Goal: Transaction & Acquisition: Book appointment/travel/reservation

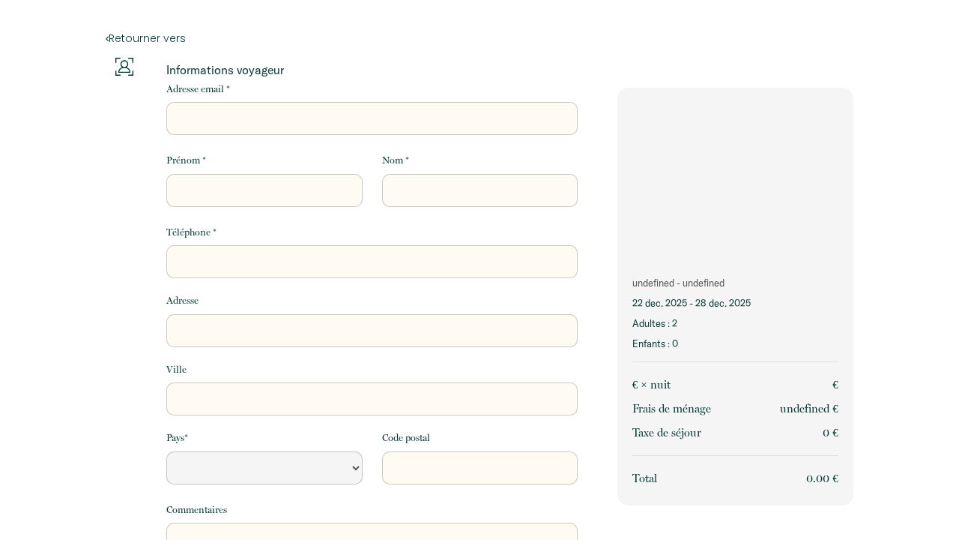
select select "Default select example"
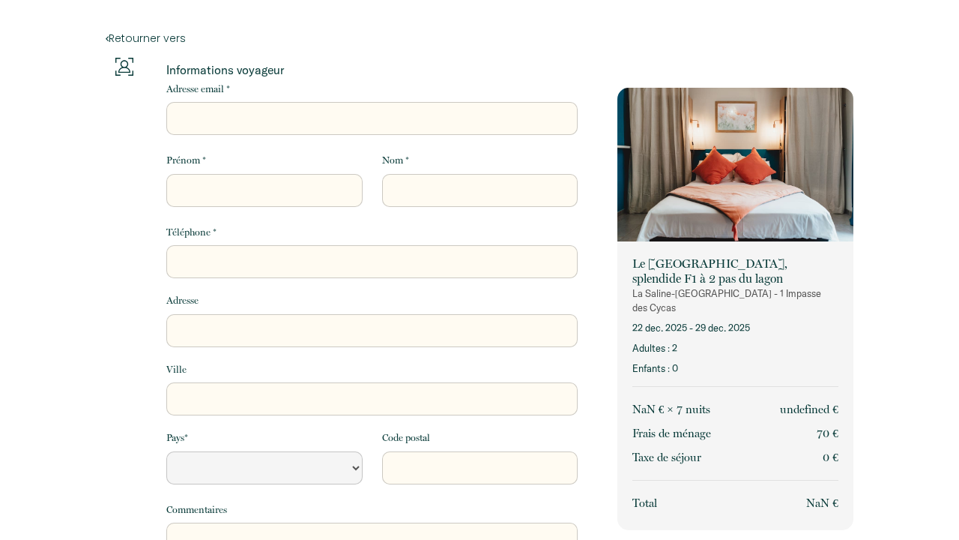
select select "Default select example"
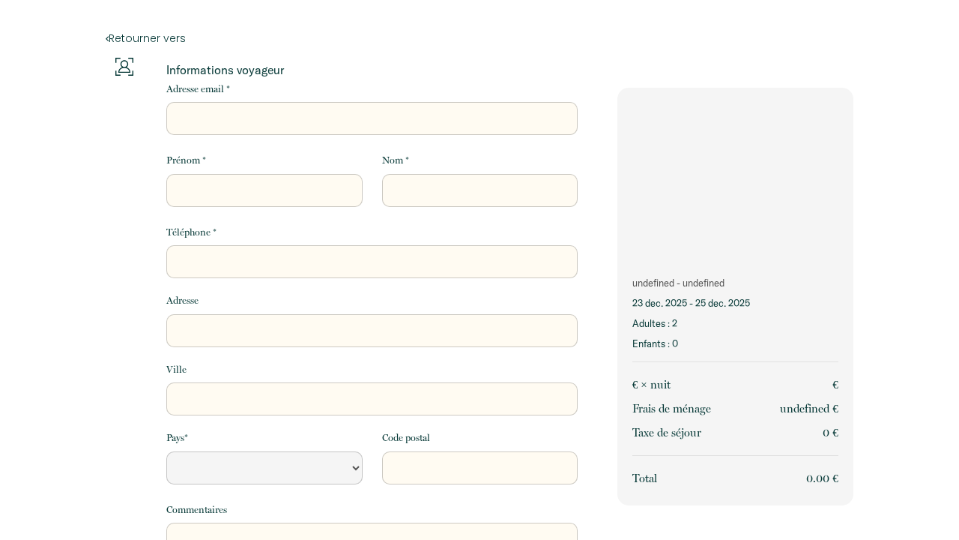
select select "Default select example"
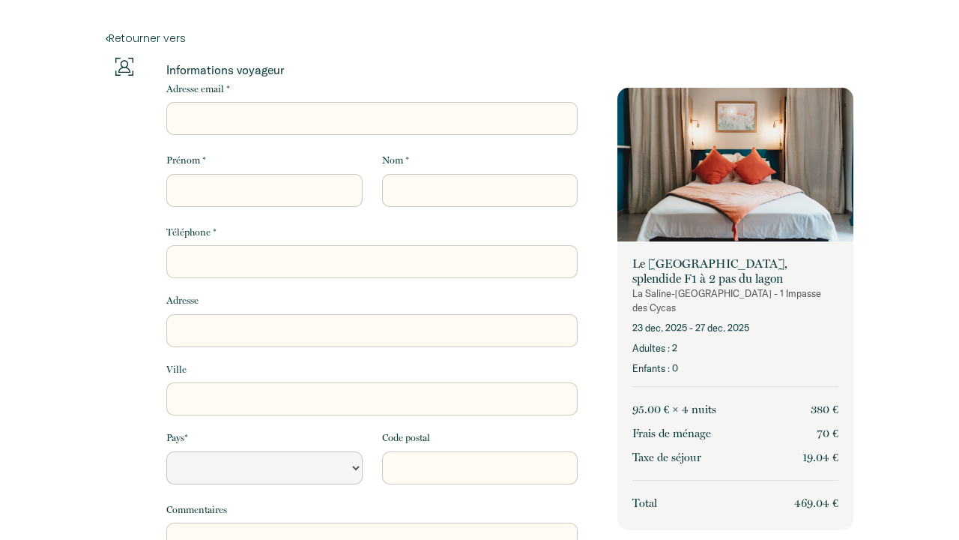
select select "Default select example"
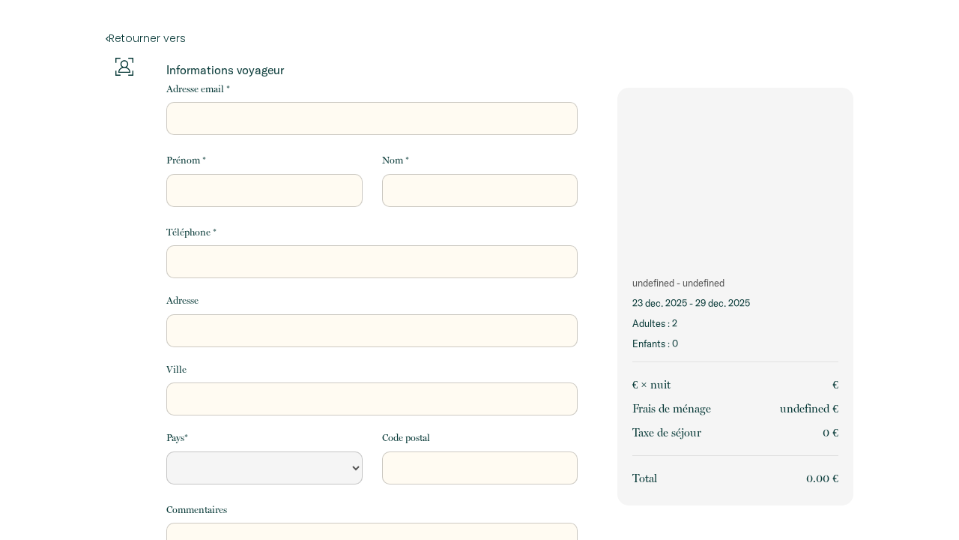
select select "Default select example"
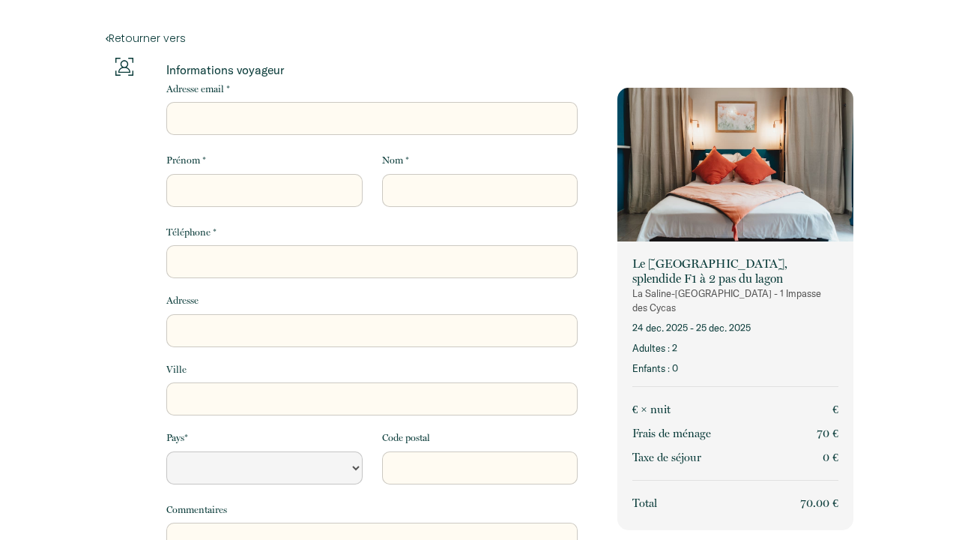
select select "Default select example"
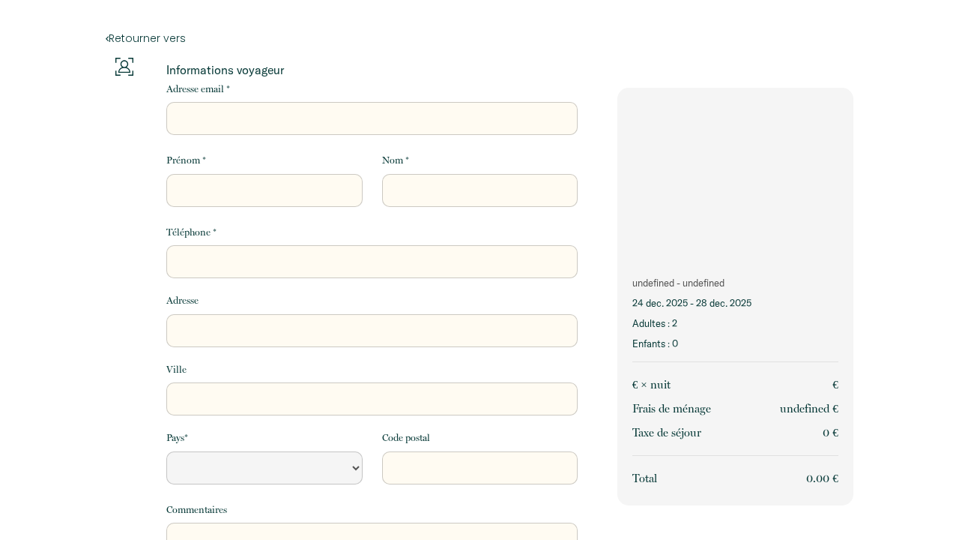
select select "Default select example"
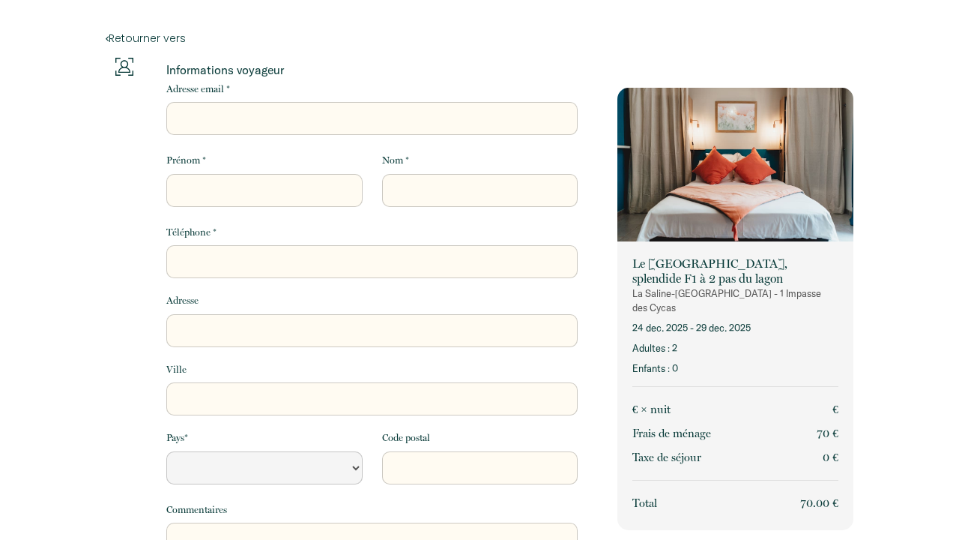
select select "Default select example"
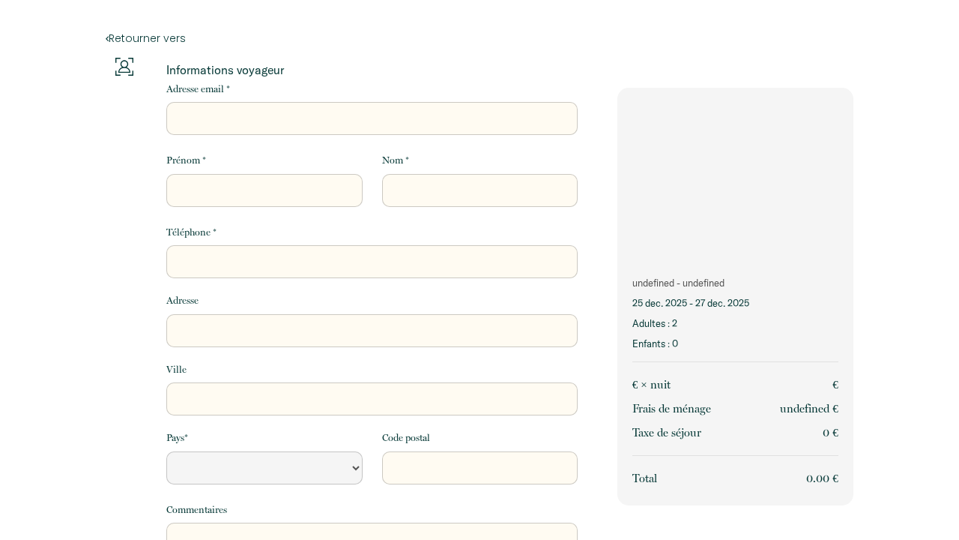
select select "Default select example"
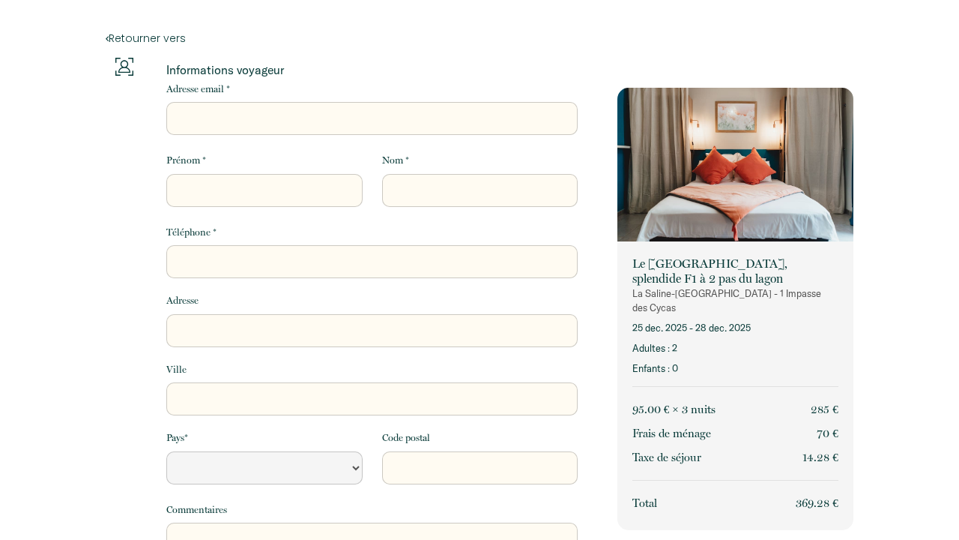
select select "Default select example"
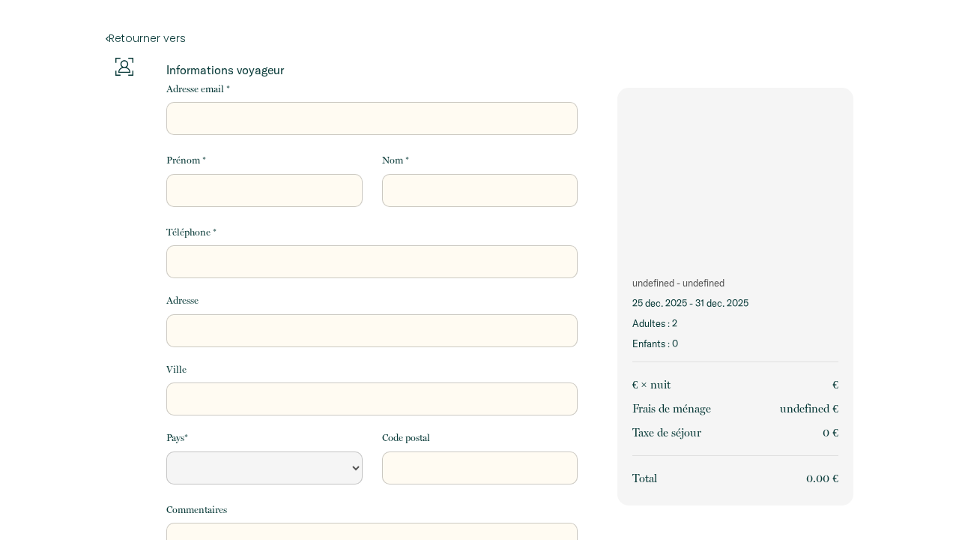
select select "Default select example"
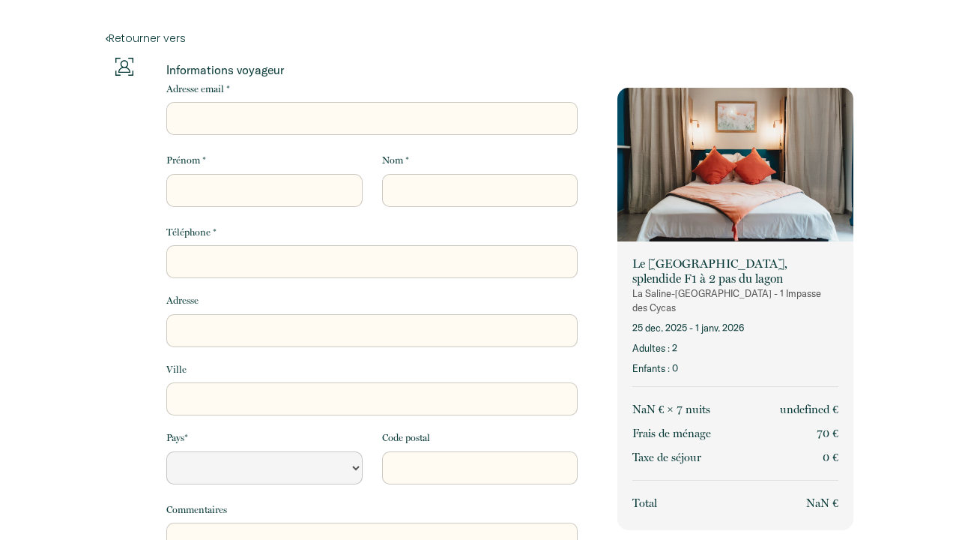
select select "Default select example"
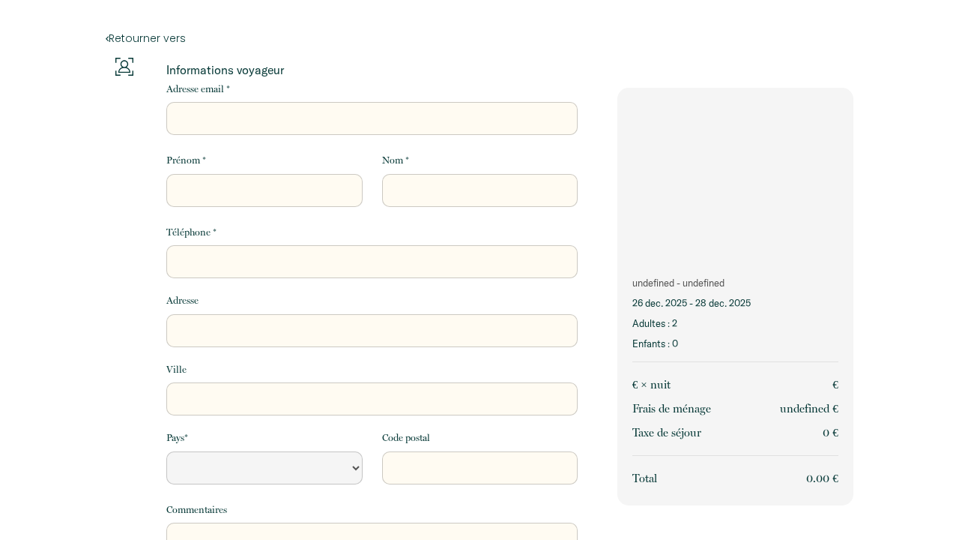
select select "Default select example"
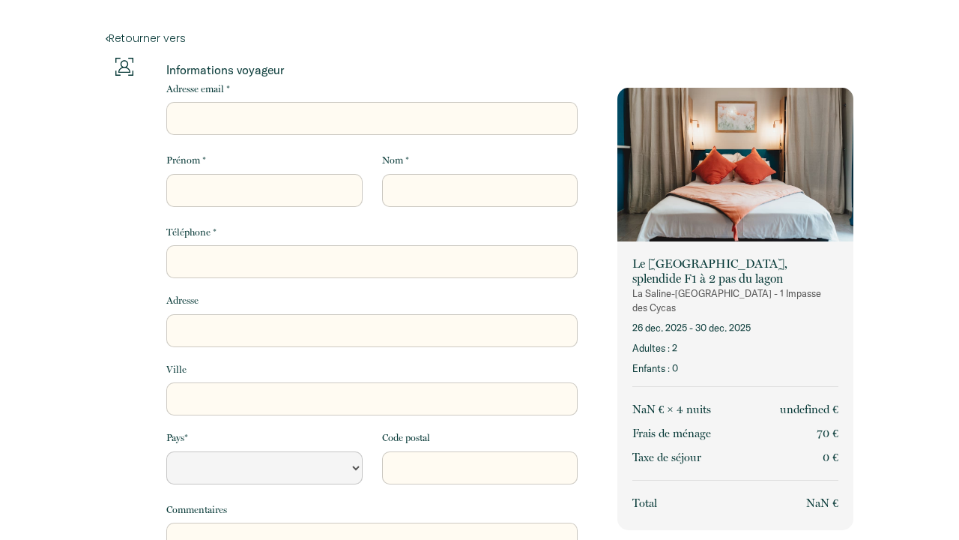
select select "Default select example"
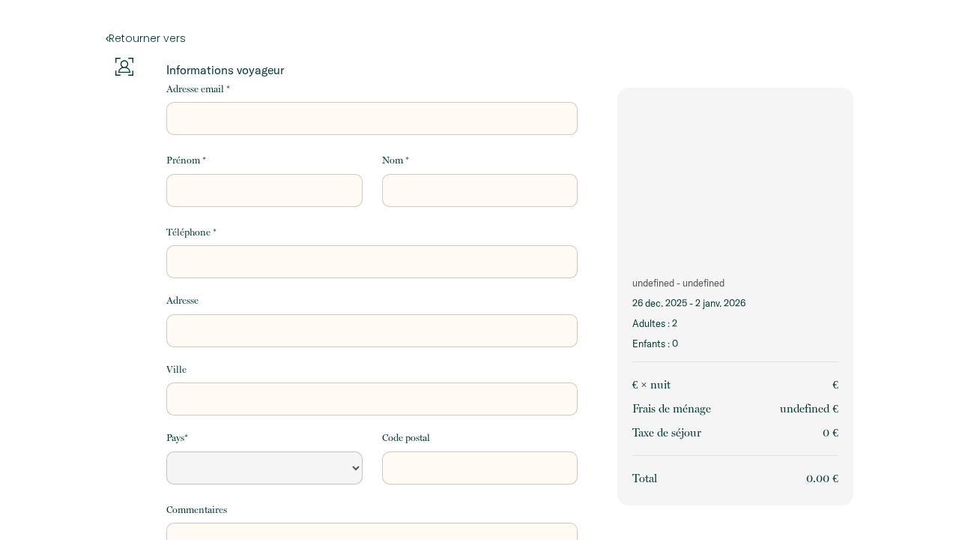
select select "Default select example"
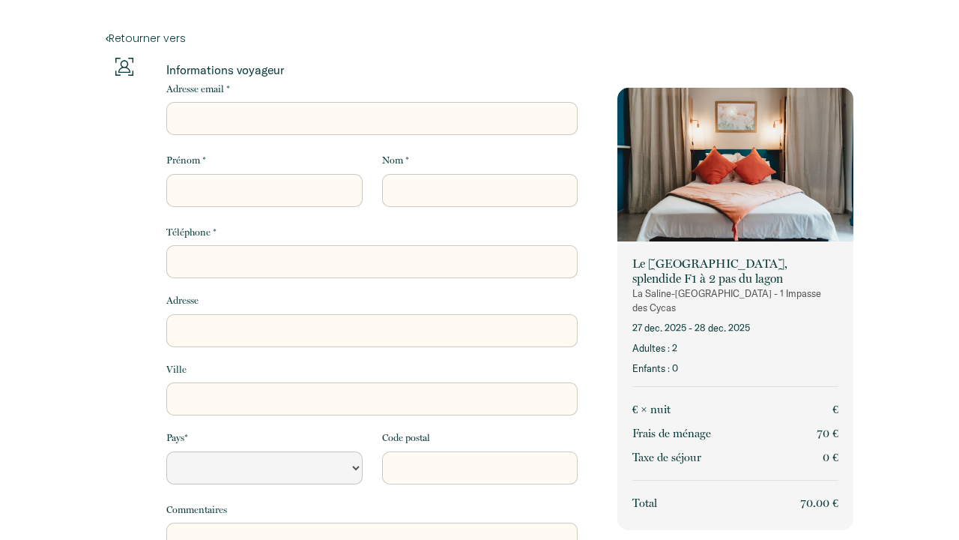
select select "Default select example"
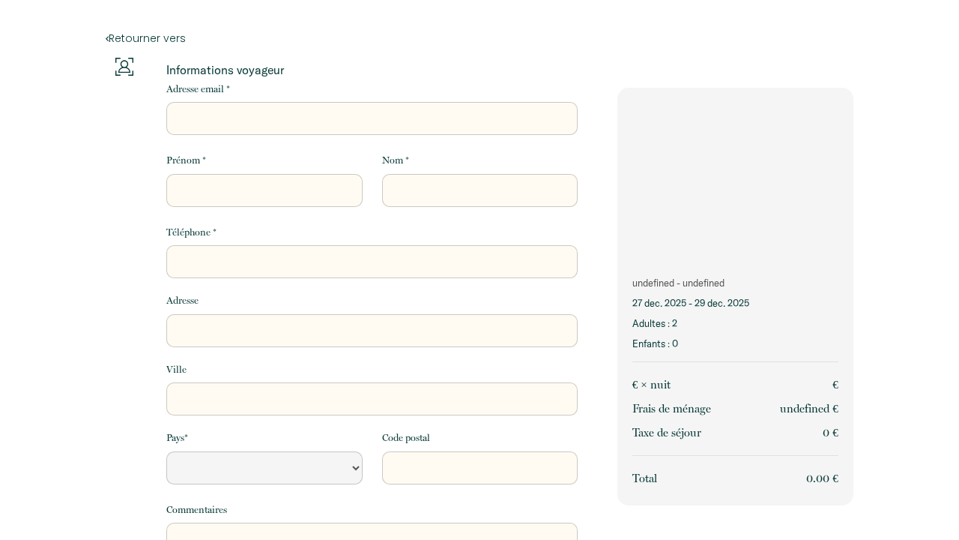
select select "Default select example"
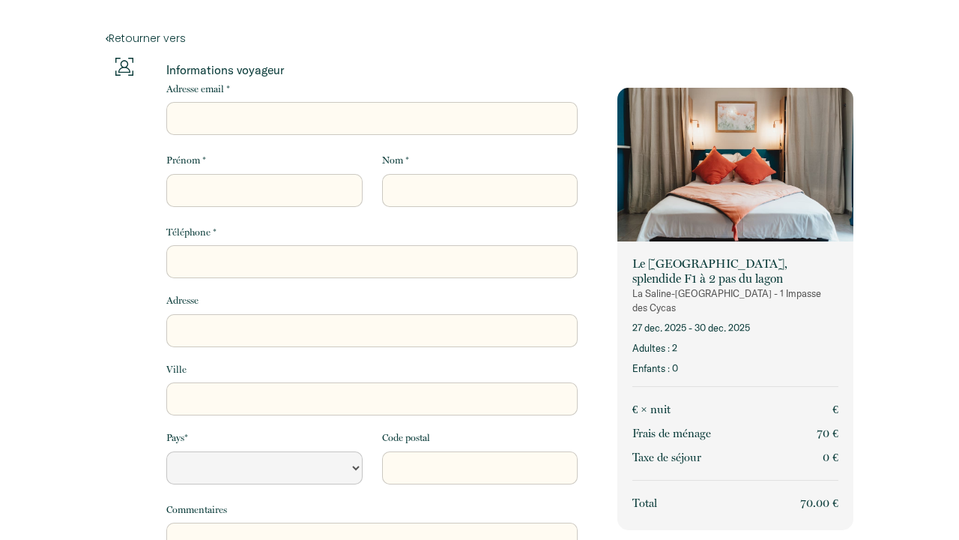
select select "Default select example"
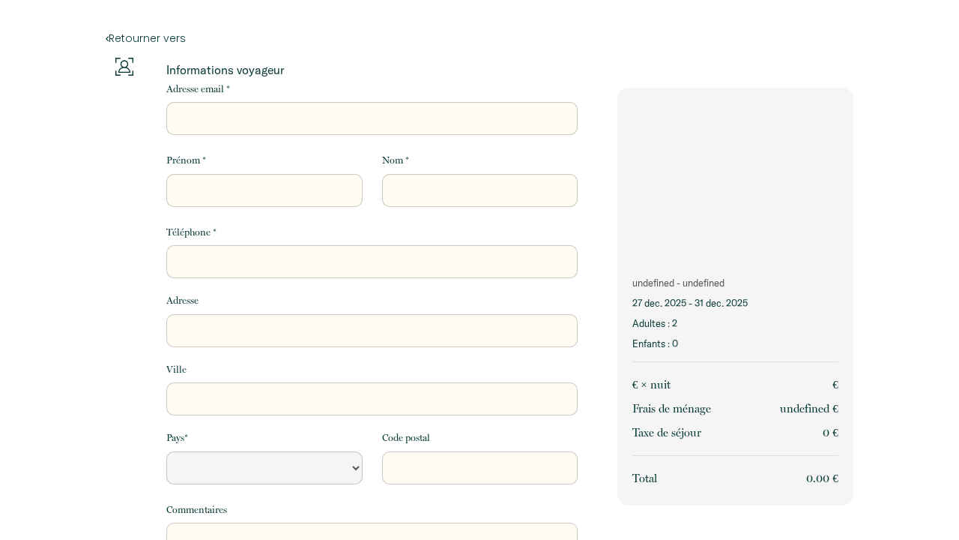
select select "Default select example"
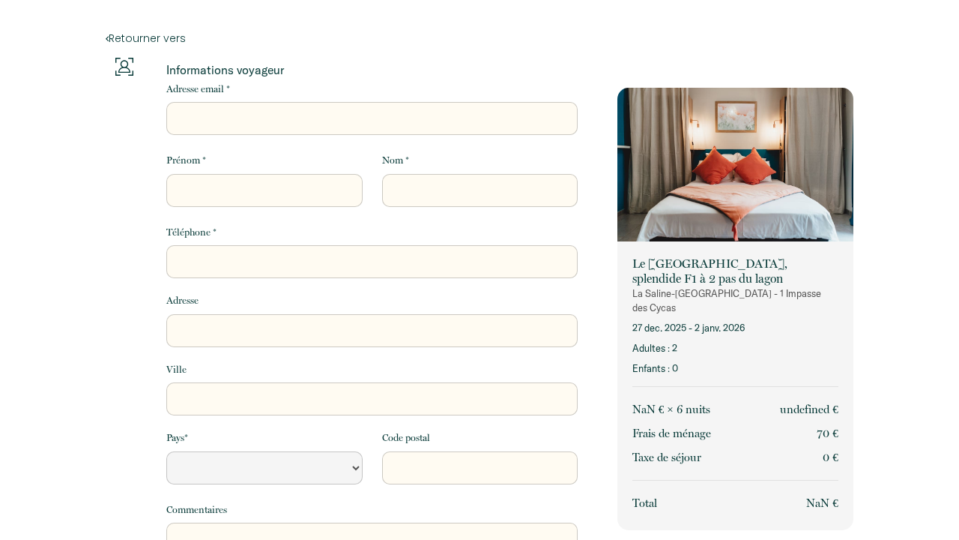
select select "Default select example"
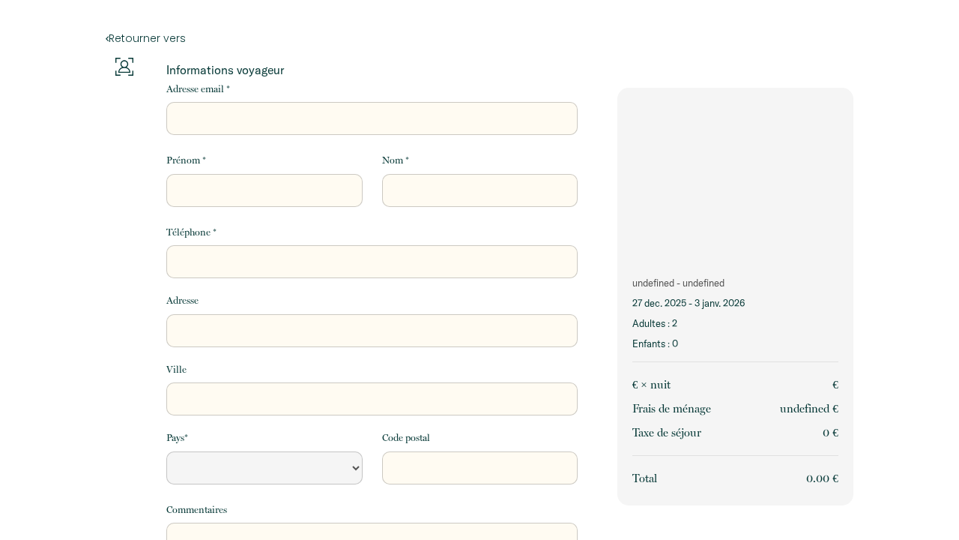
select select "Default select example"
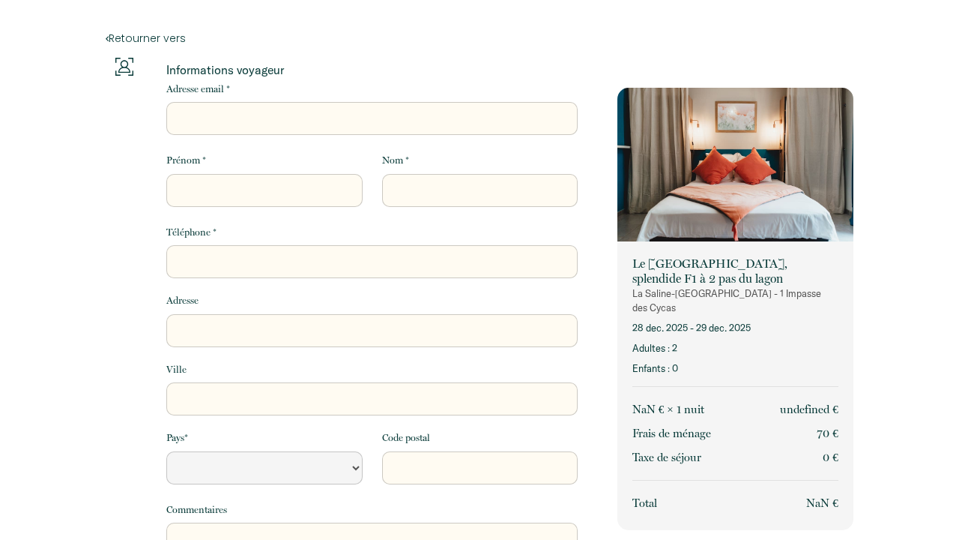
select select "Default select example"
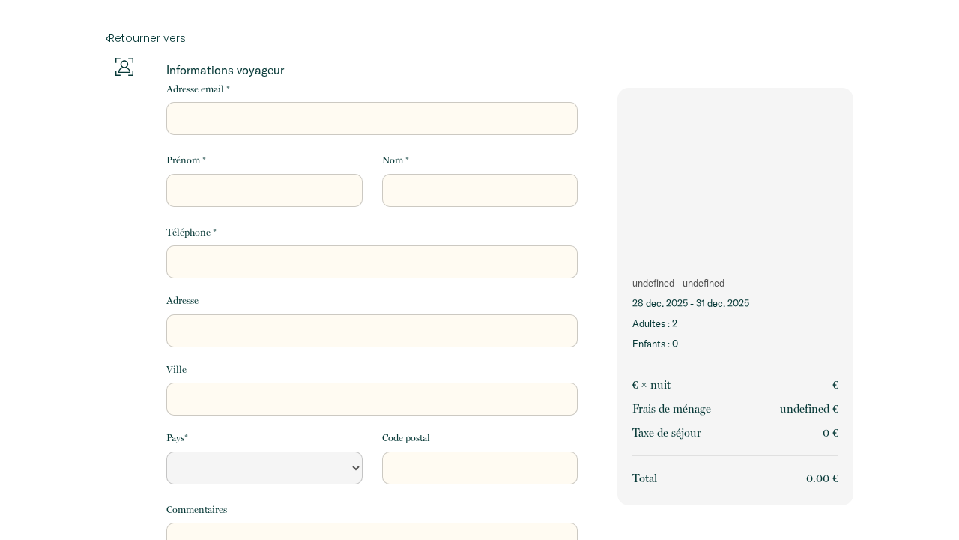
select select "Default select example"
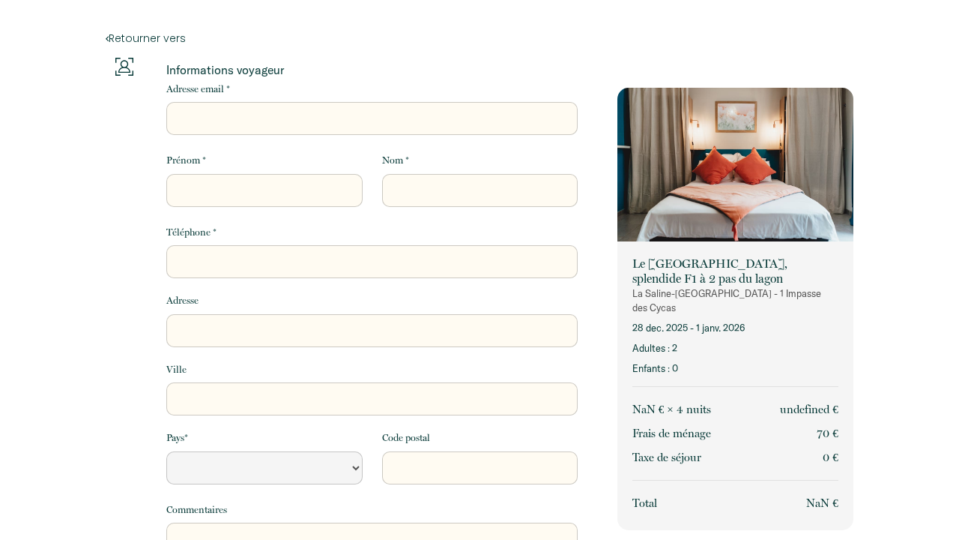
select select "Default select example"
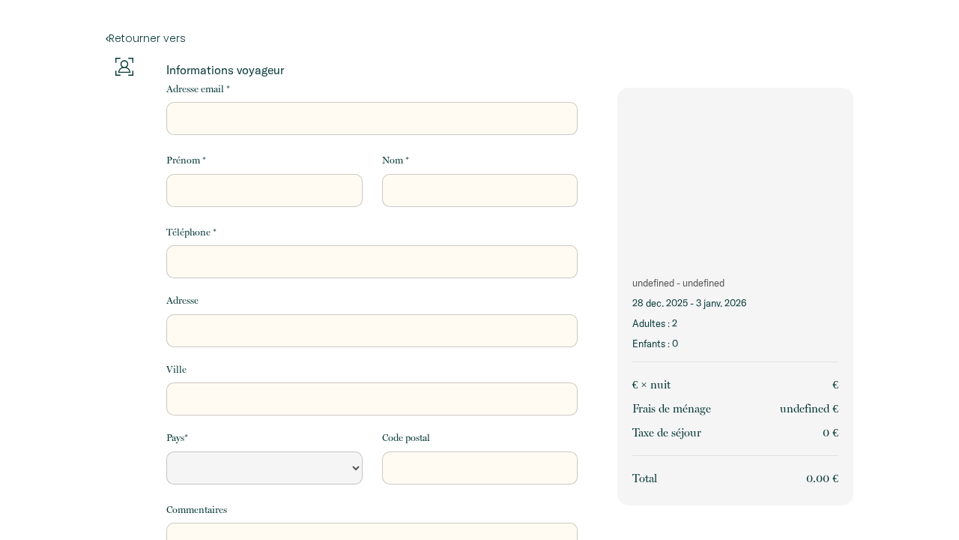
select select "Default select example"
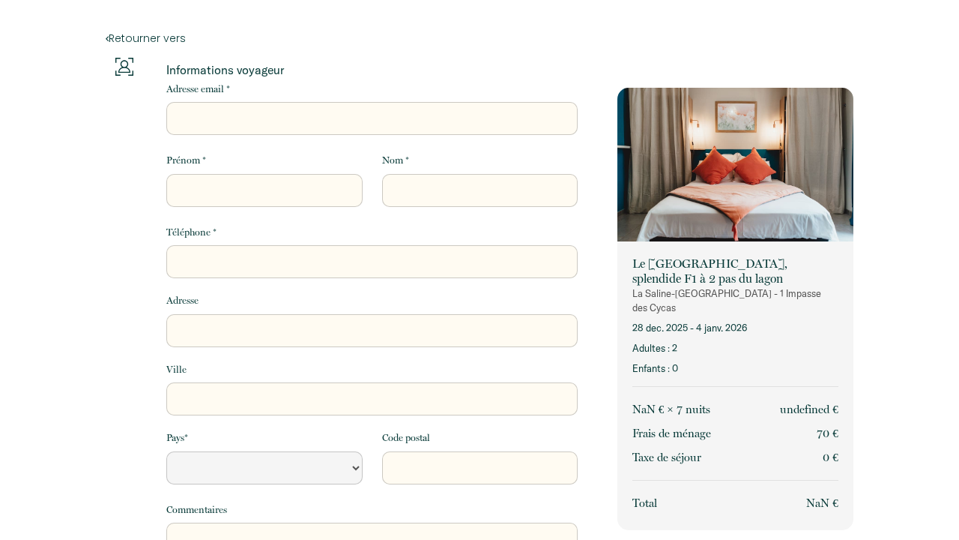
select select "Default select example"
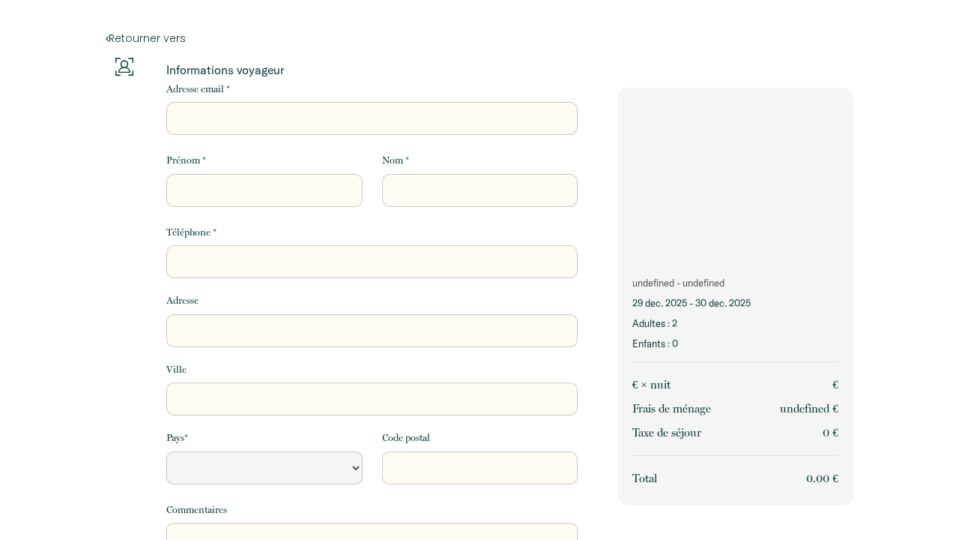
select select "Default select example"
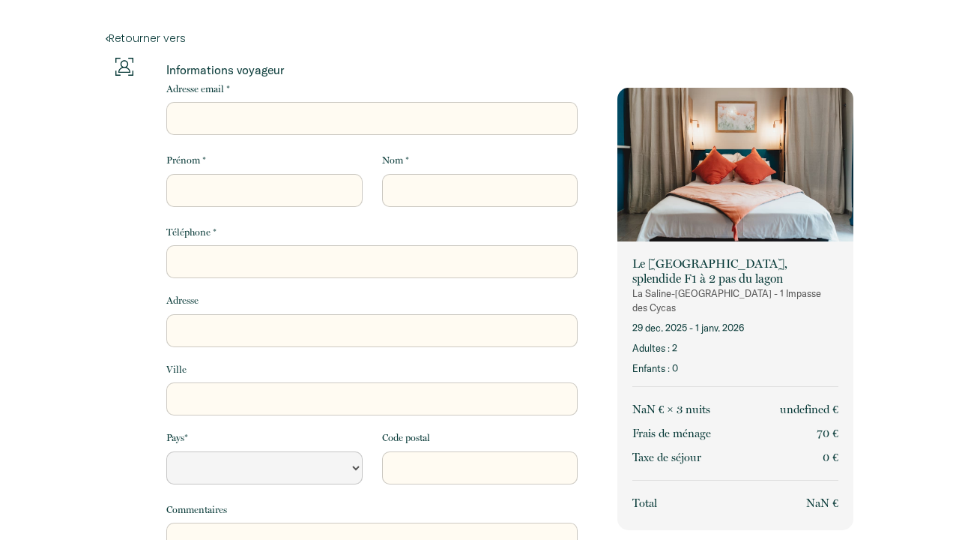
select select "Default select example"
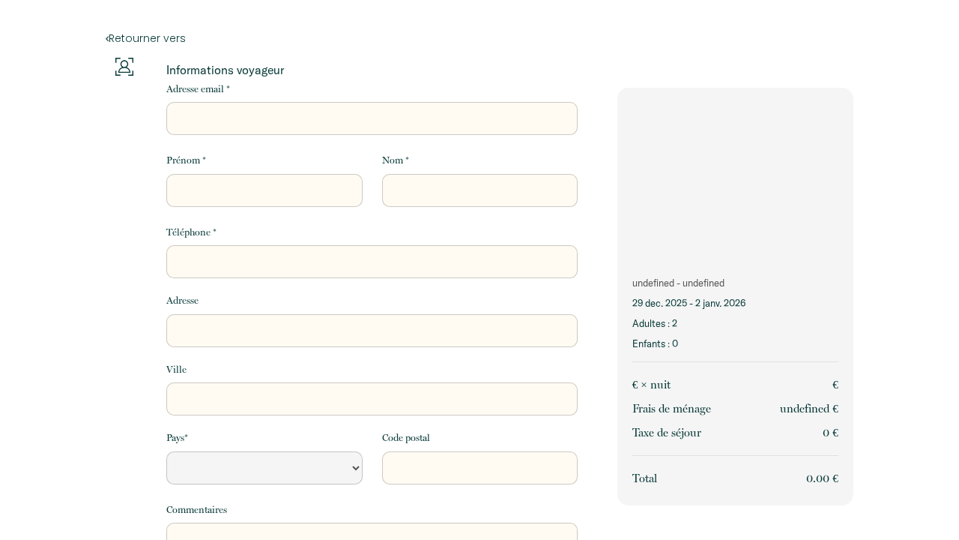
select select "Default select example"
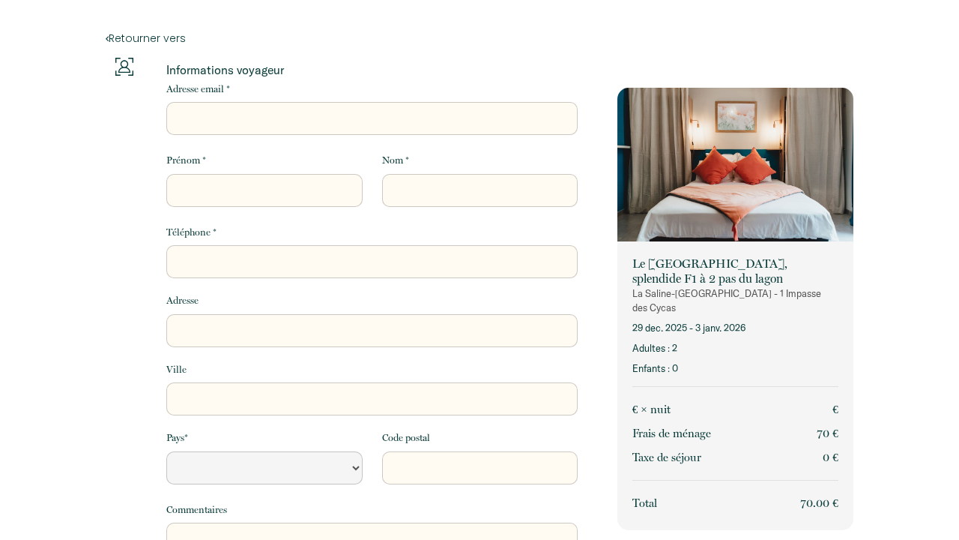
select select "Default select example"
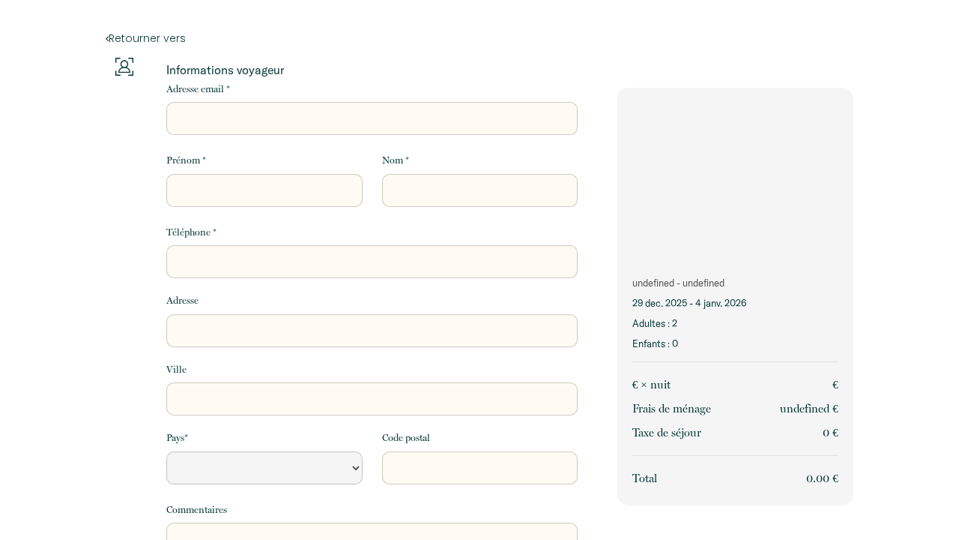
select select "Default select example"
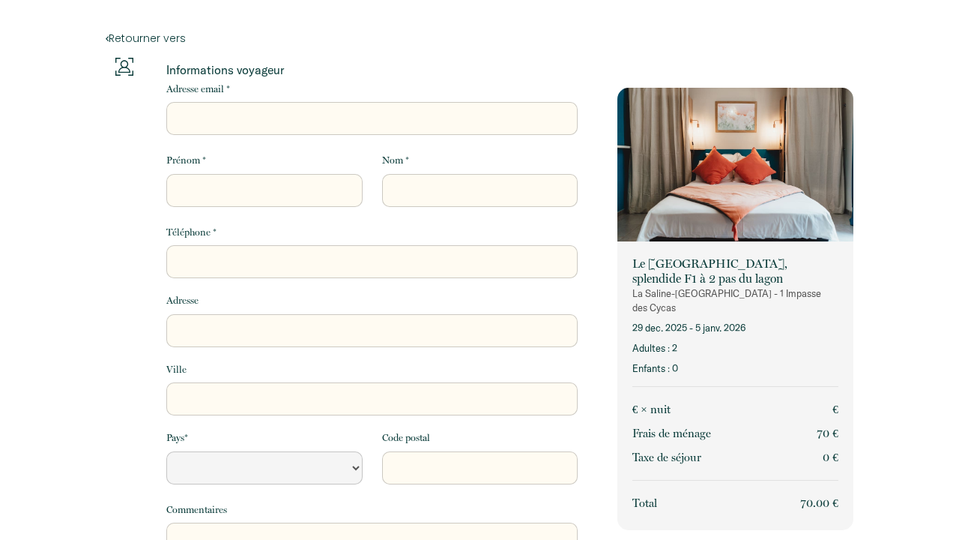
select select "Default select example"
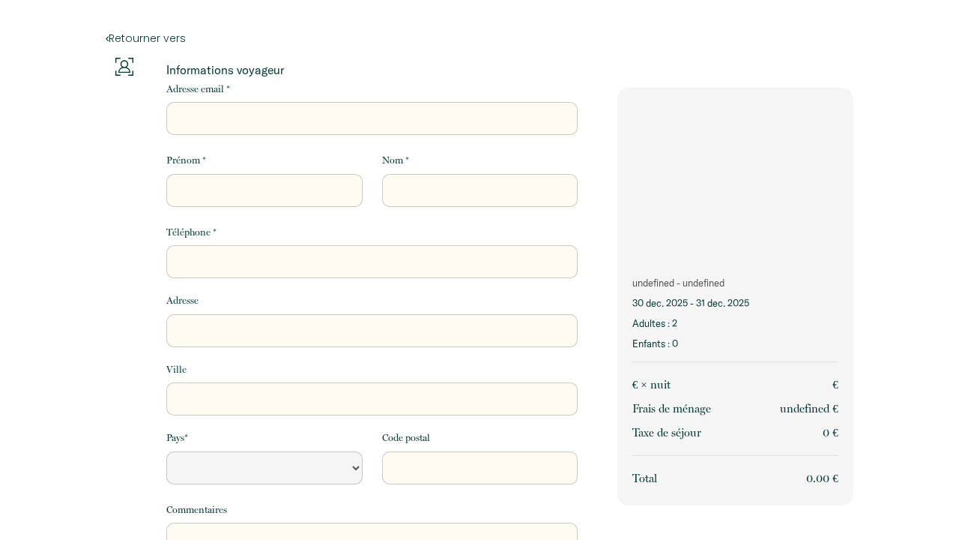
select select "Default select example"
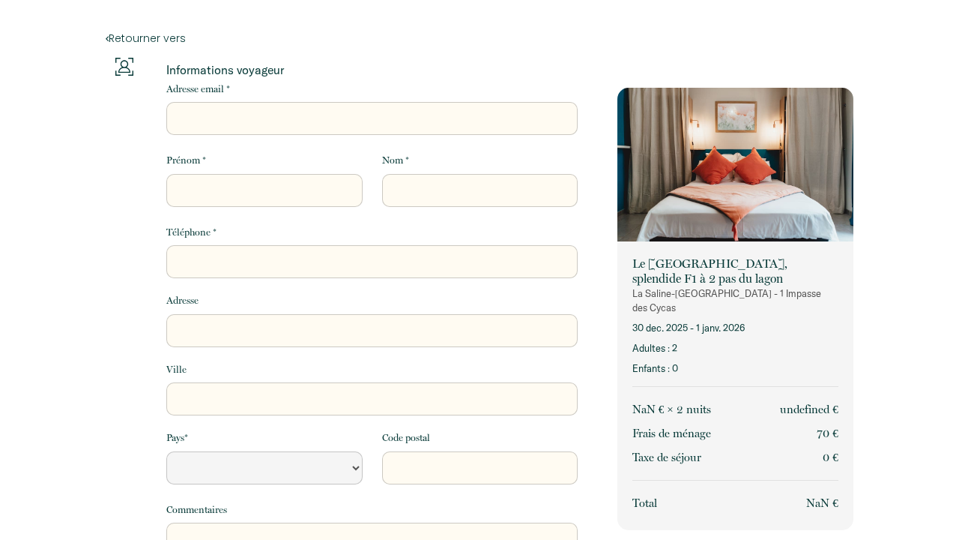
select select "Default select example"
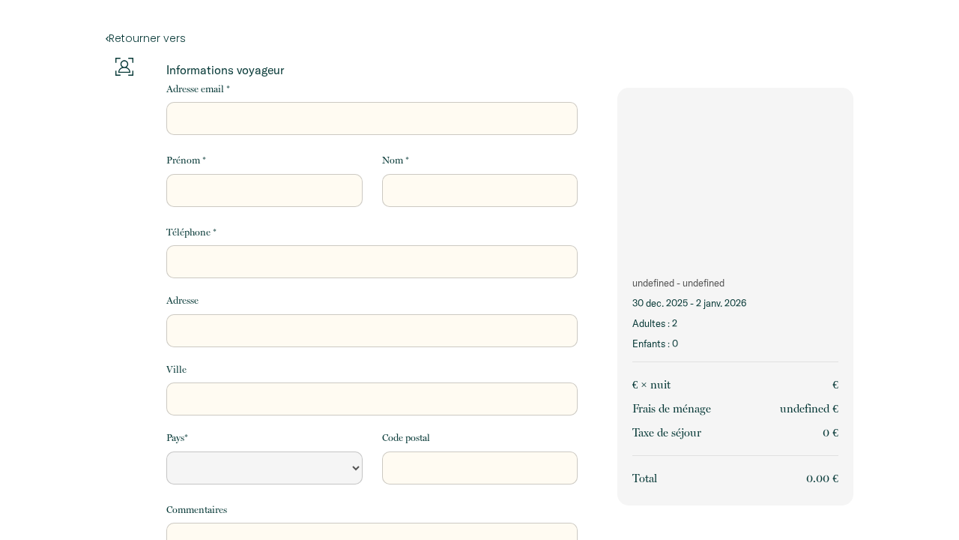
select select "Default select example"
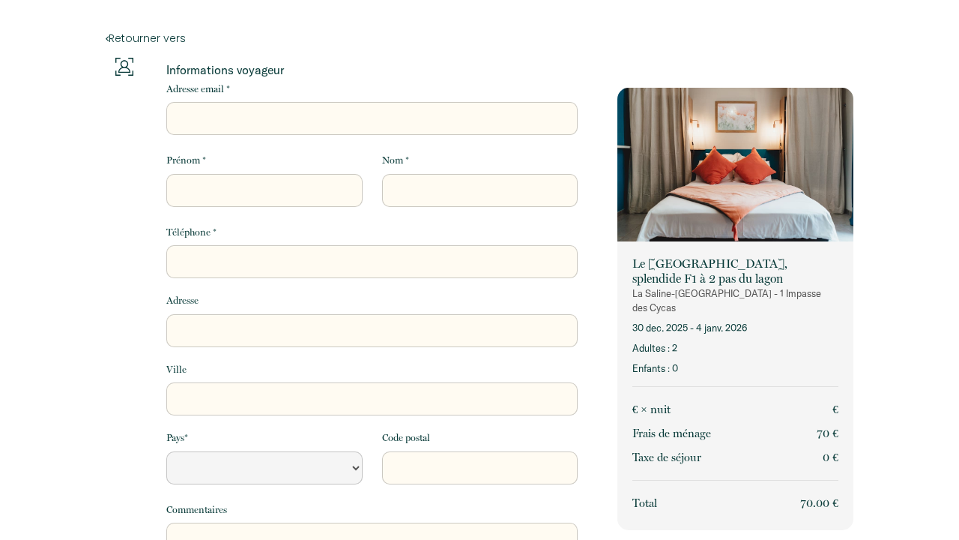
select select "Default select example"
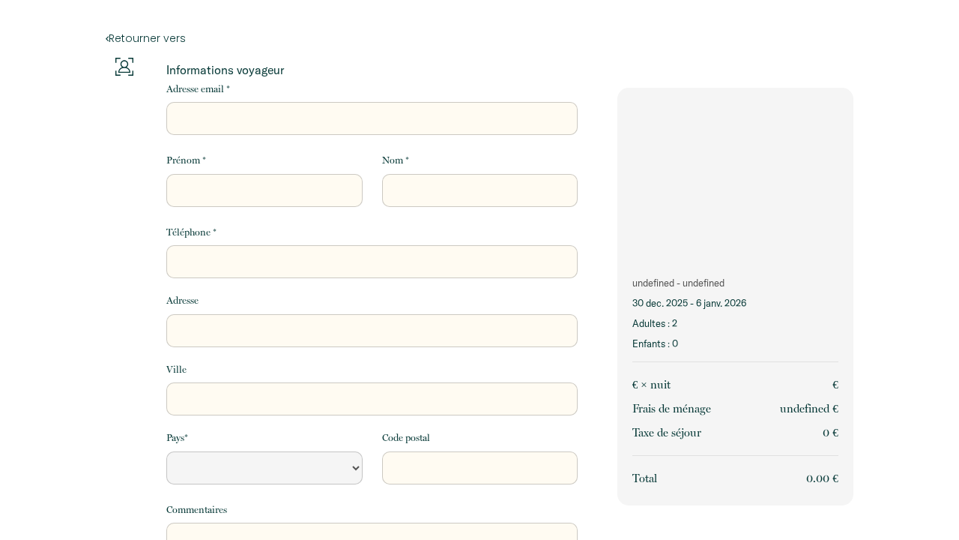
select select "Default select example"
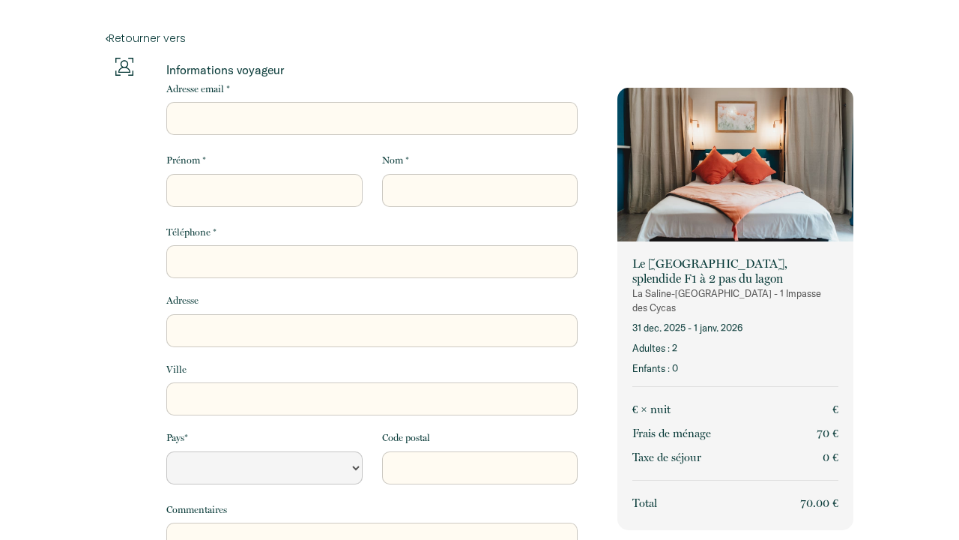
select select "Default select example"
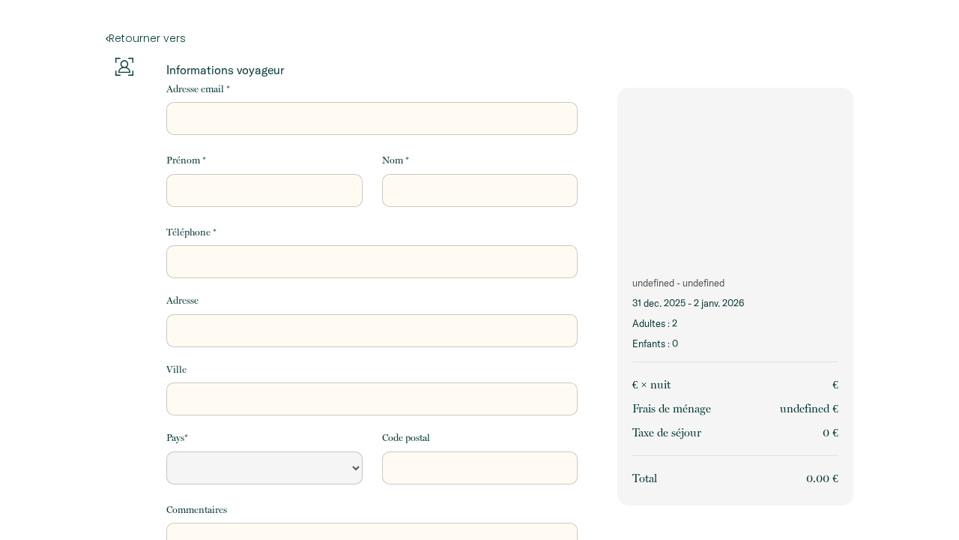
select select "Default select example"
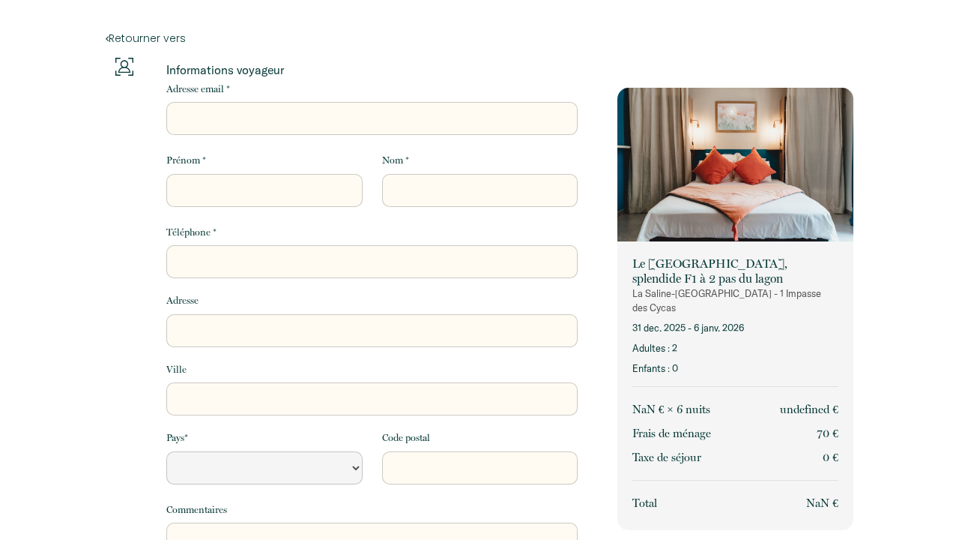
select select "Default select example"
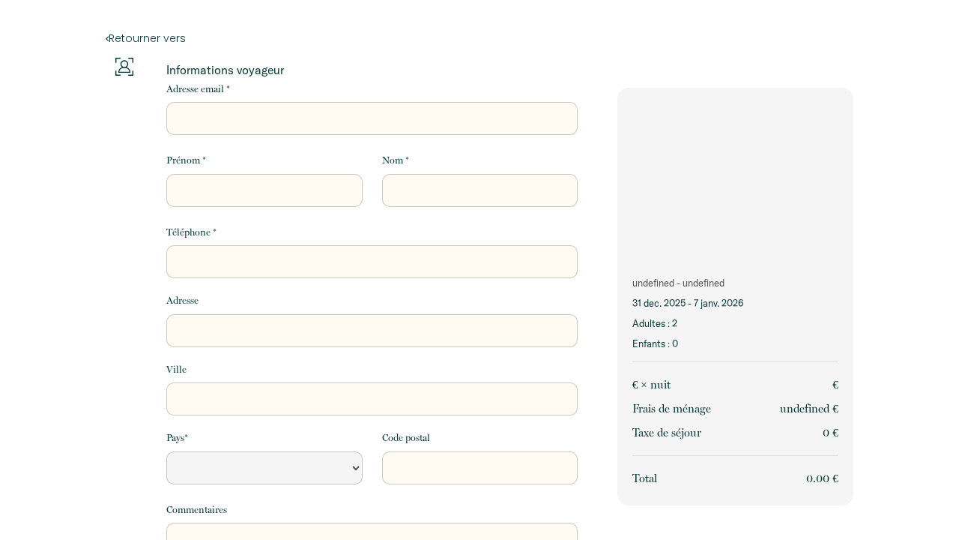
select select "Default select example"
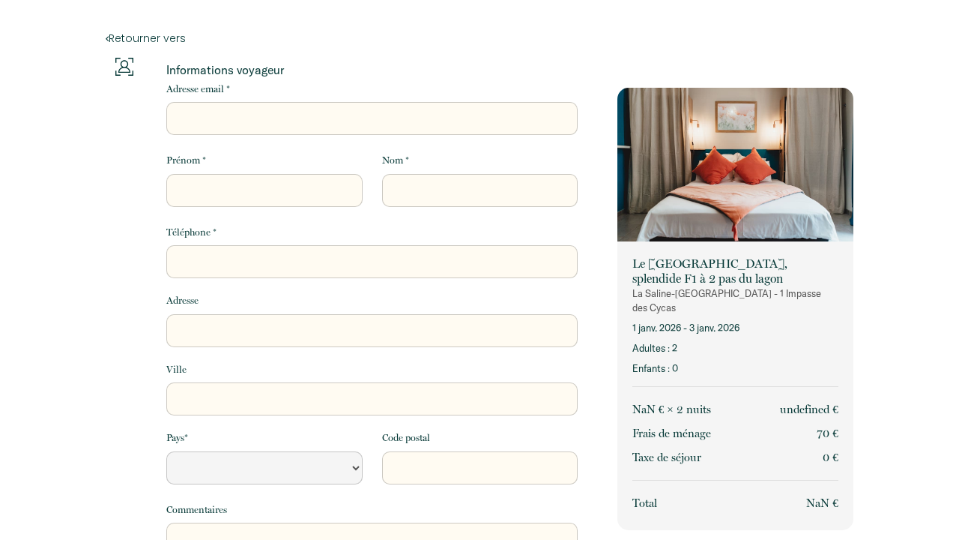
select select "Default select example"
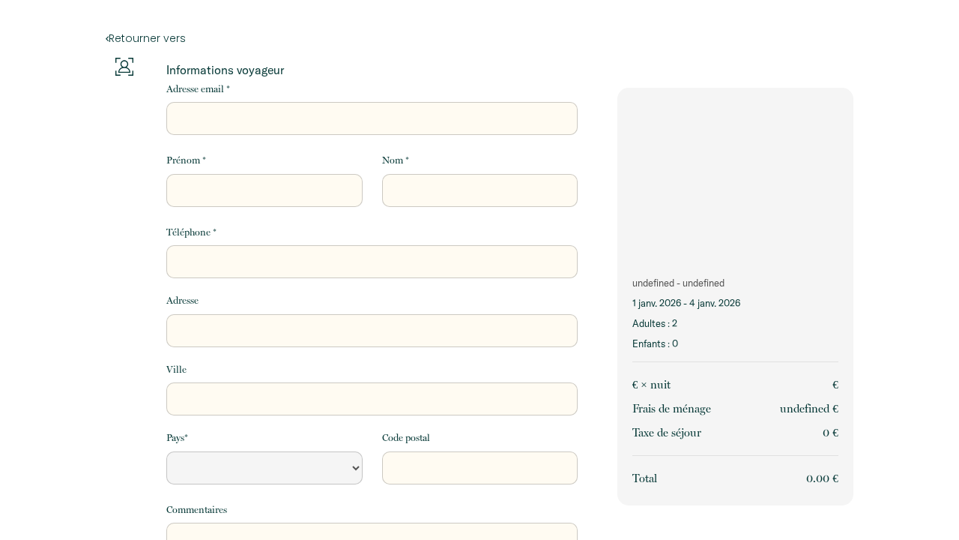
select select "Default select example"
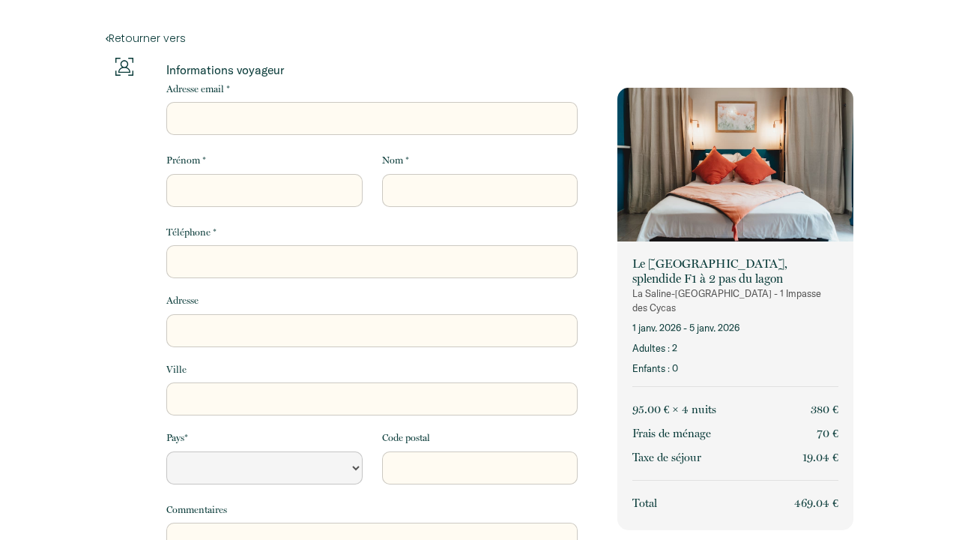
select select "Default select example"
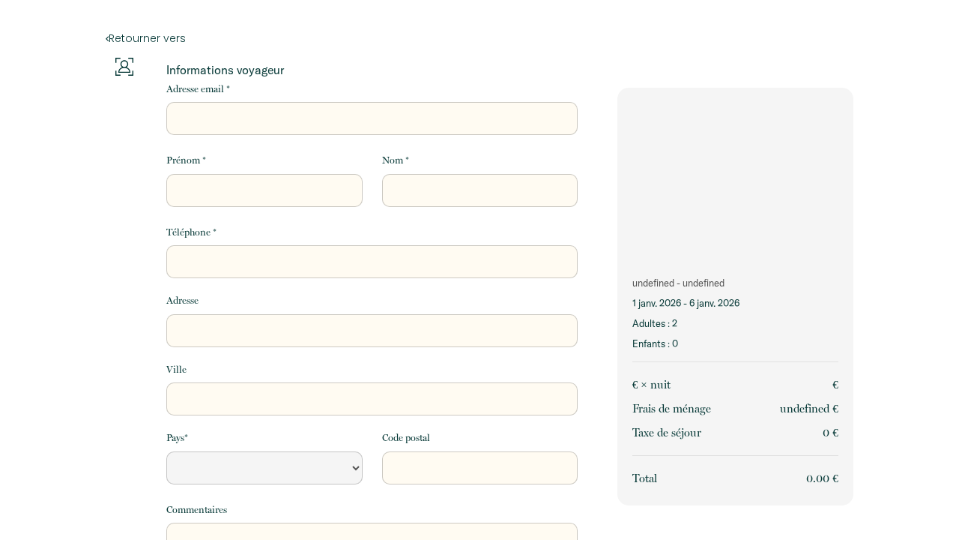
select select "Default select example"
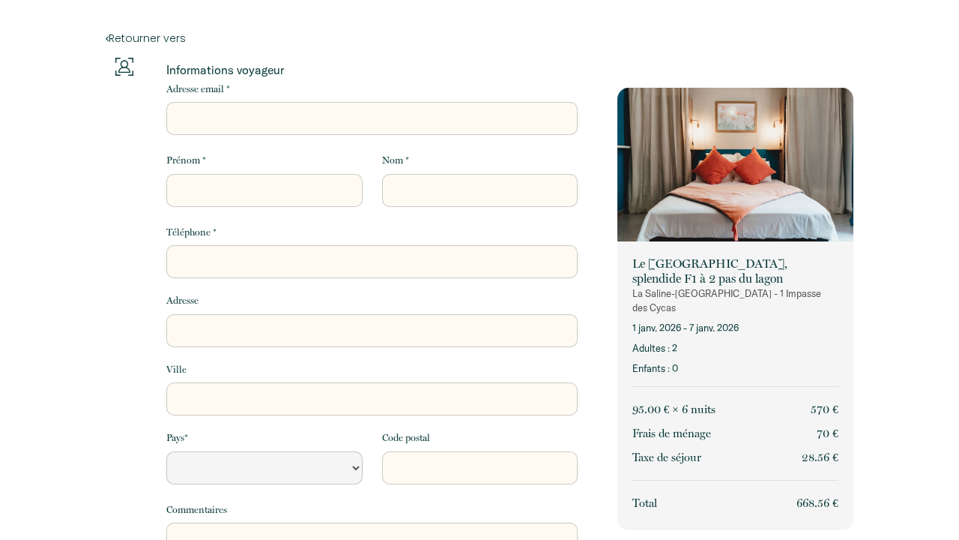
select select "Default select example"
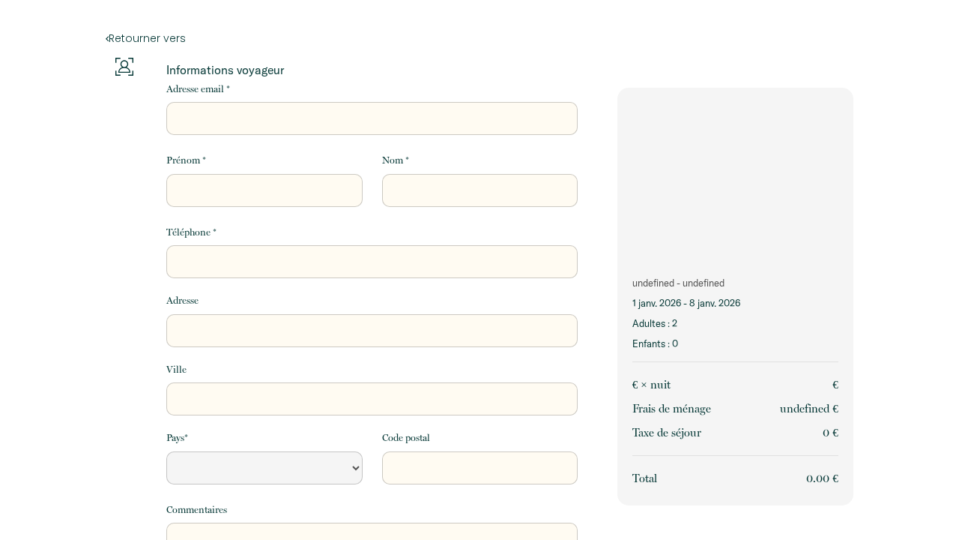
select select "Default select example"
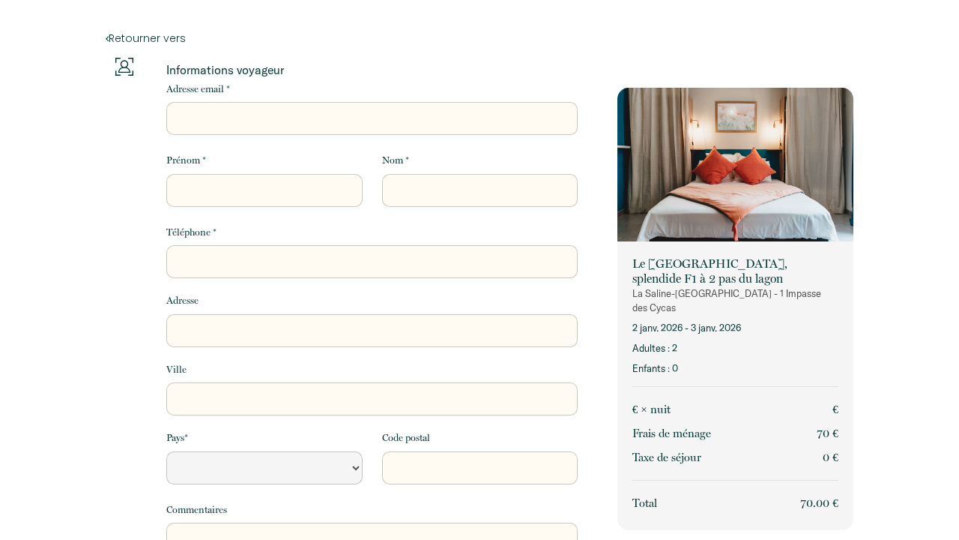
select select "Default select example"
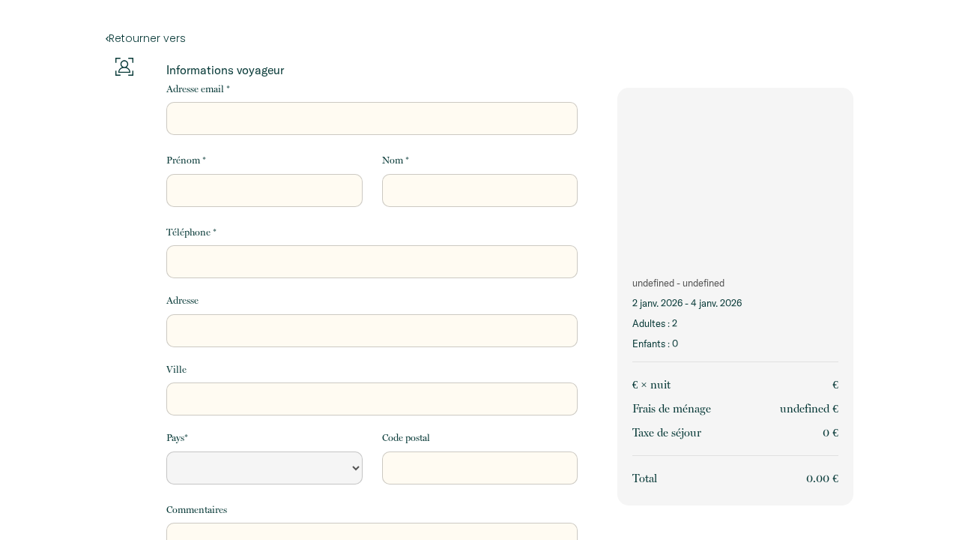
select select "Default select example"
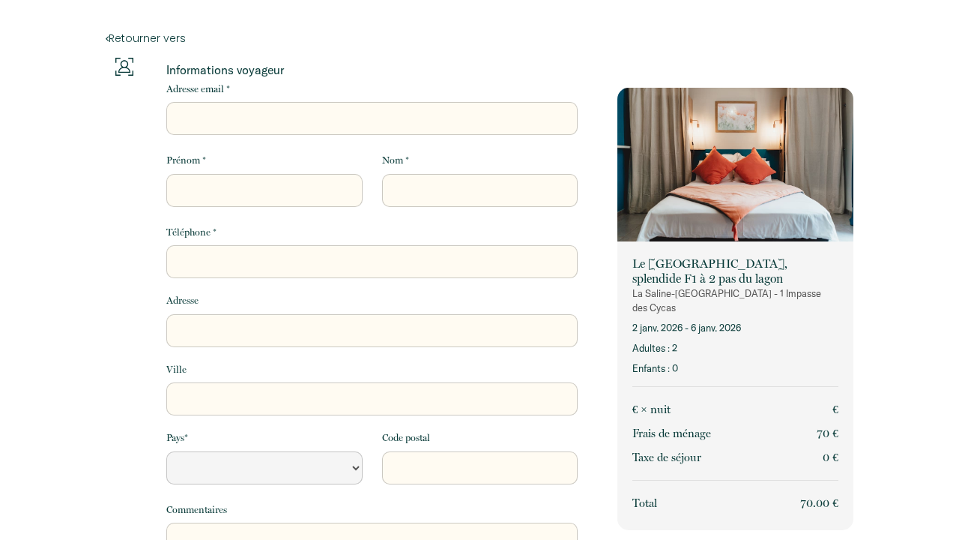
select select "Default select example"
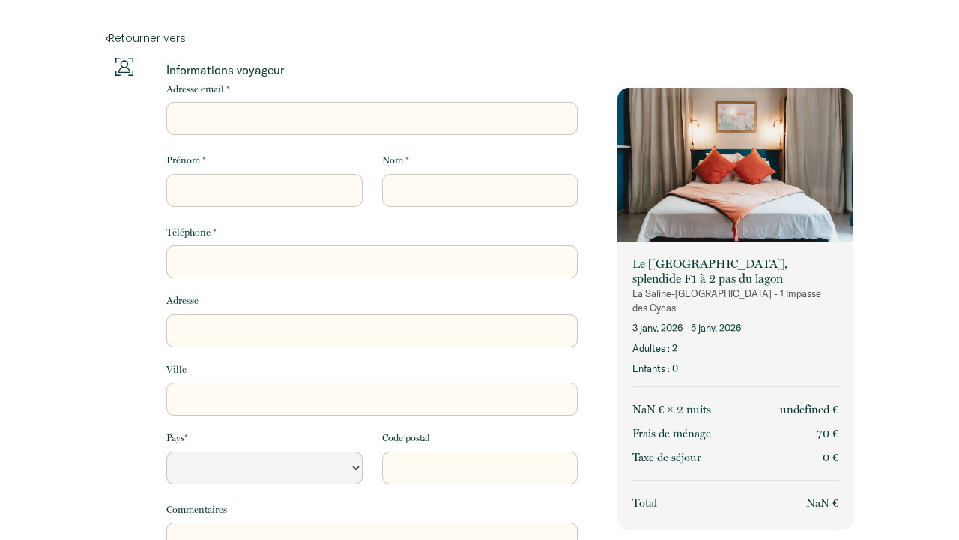
select select "Default select example"
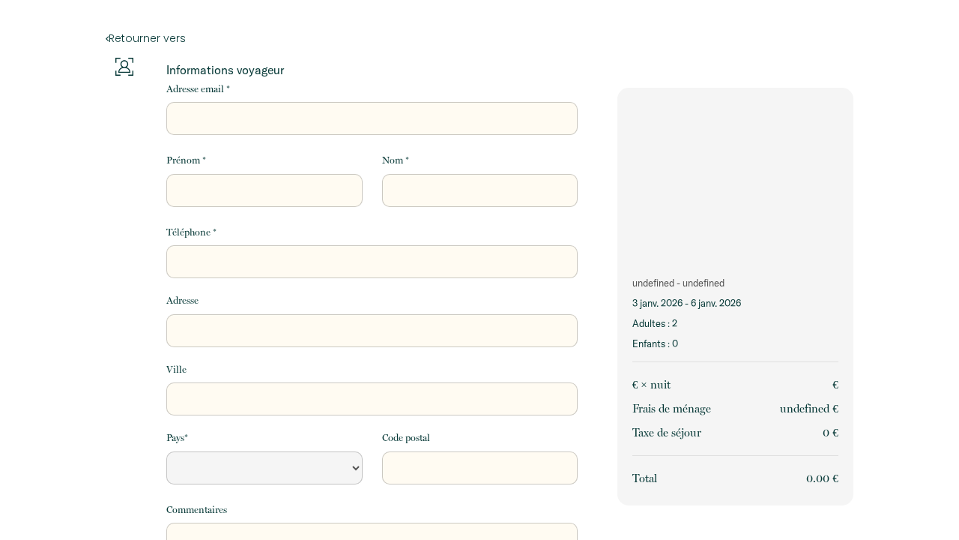
select select "Default select example"
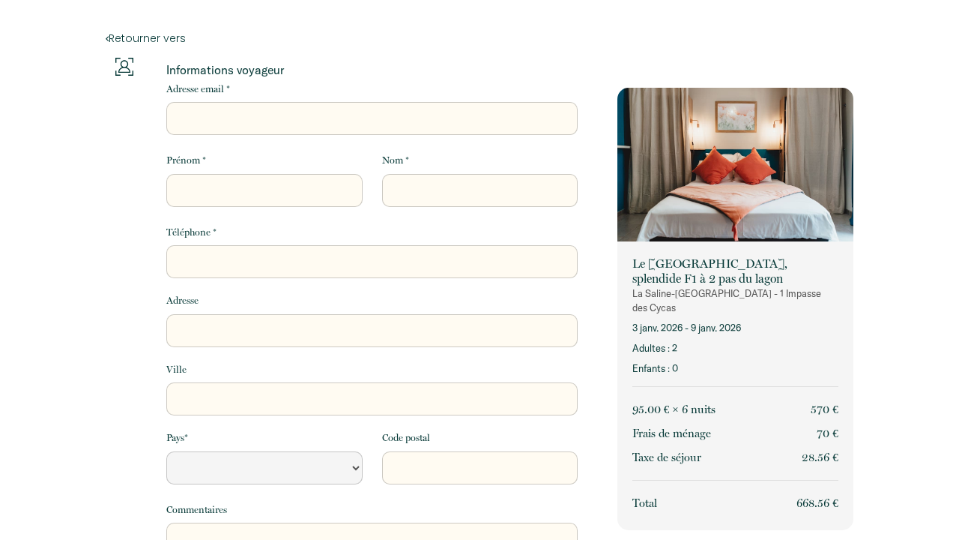
select select "Default select example"
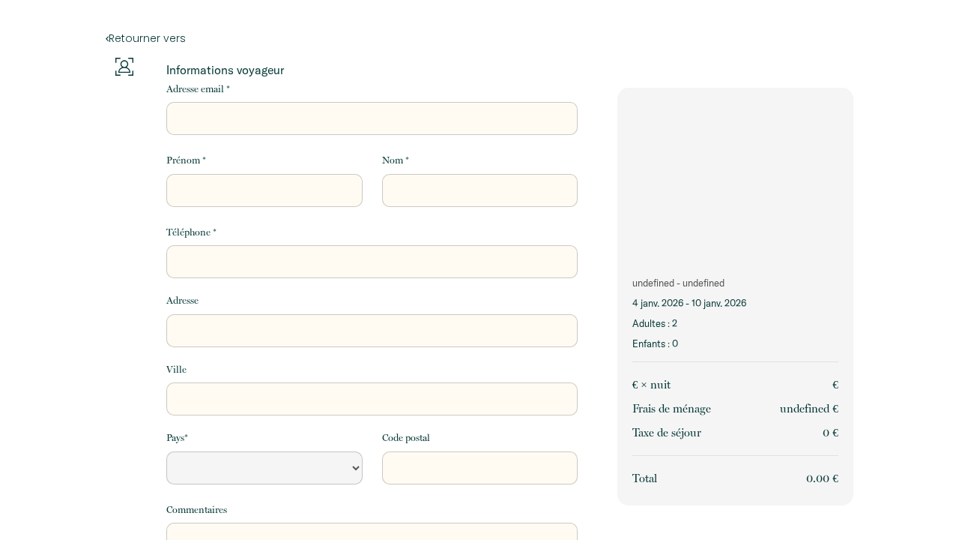
select select "Default select example"
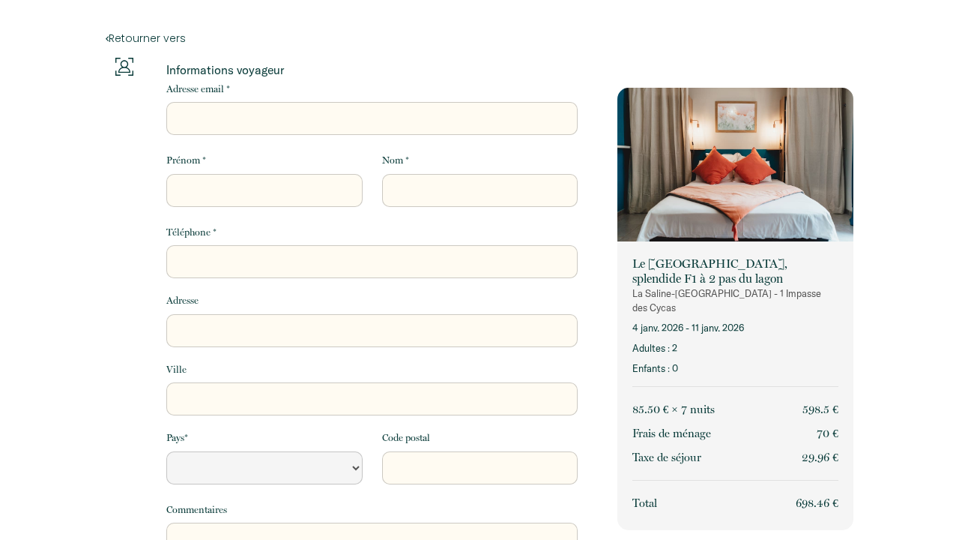
select select "Default select example"
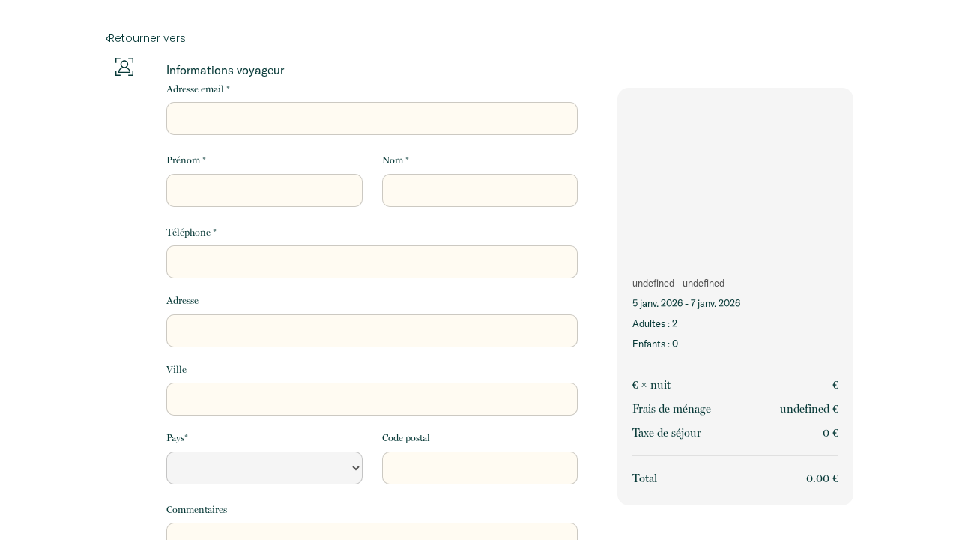
select select "Default select example"
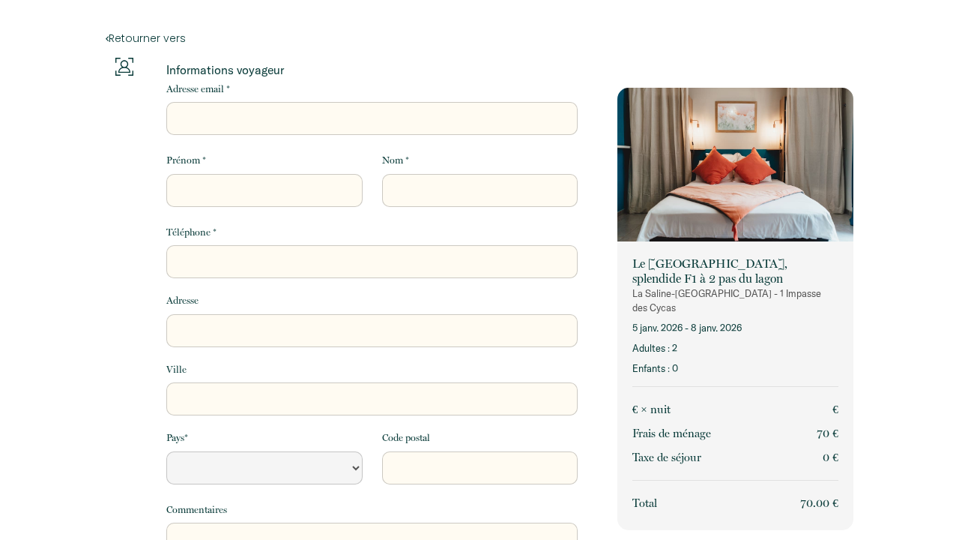
select select "Default select example"
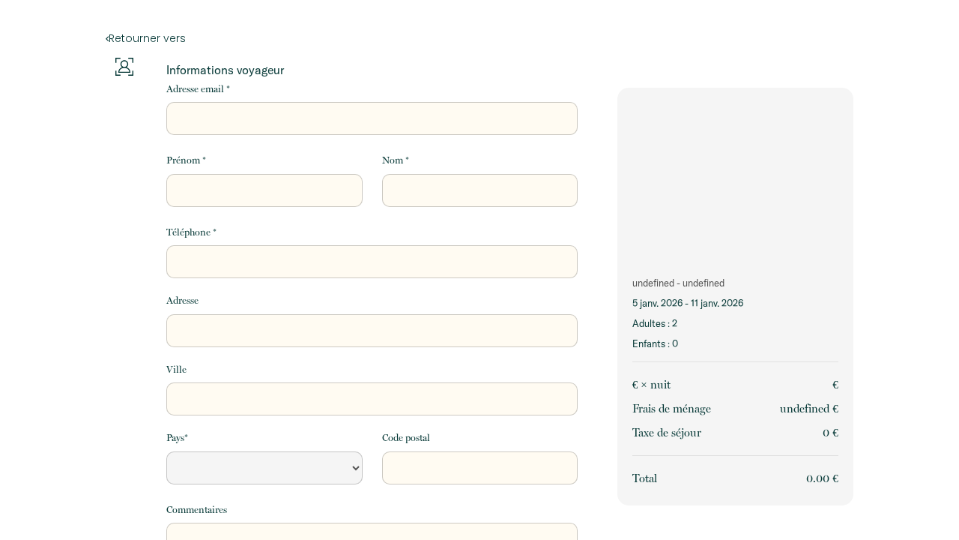
select select "Default select example"
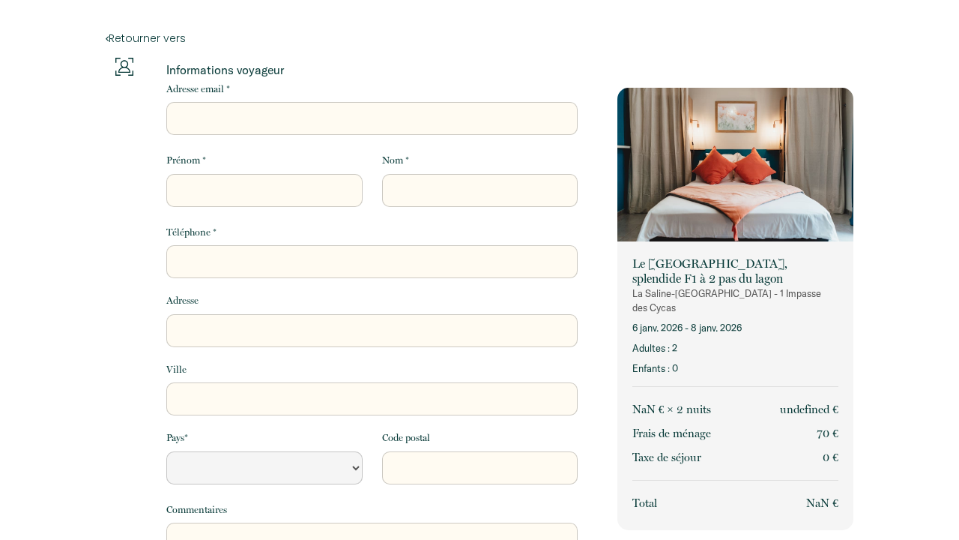
select select "Default select example"
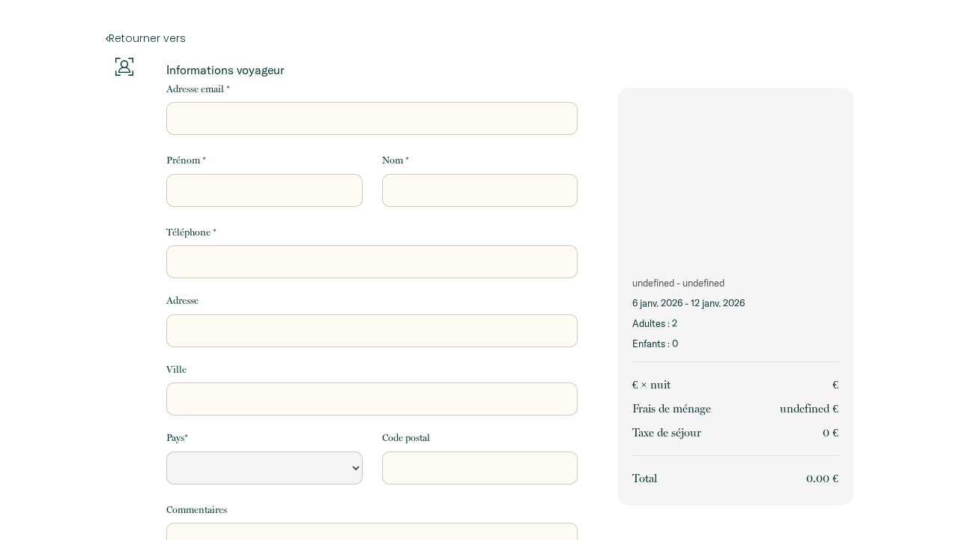
select select "Default select example"
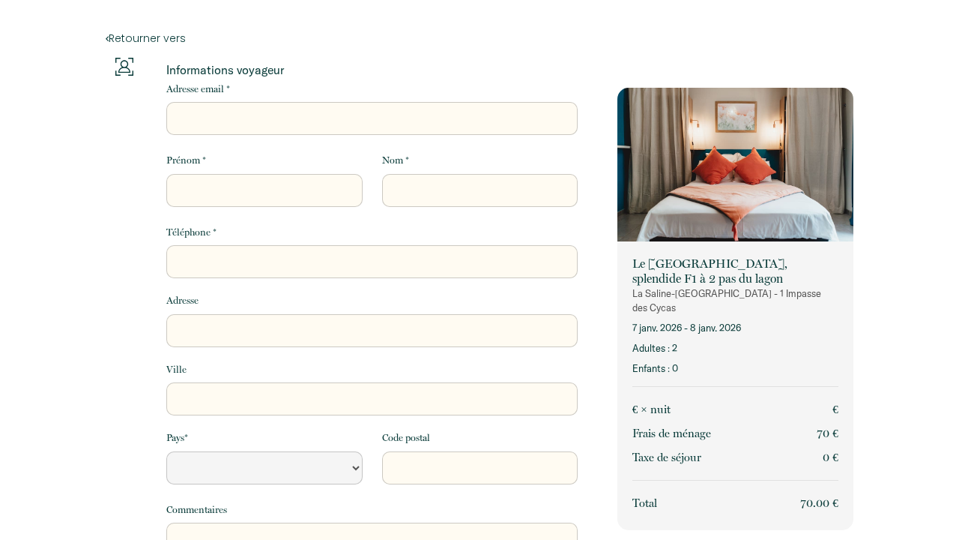
select select "Default select example"
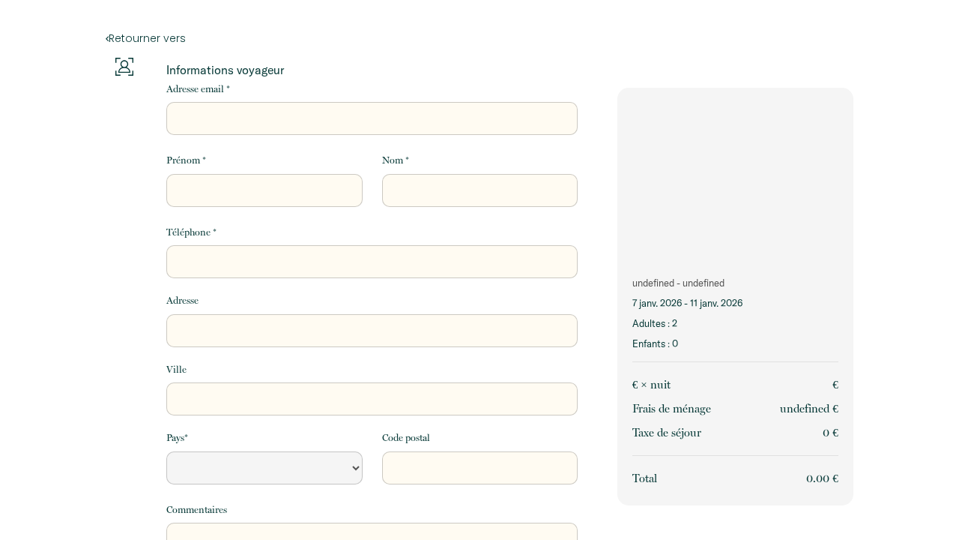
select select "Default select example"
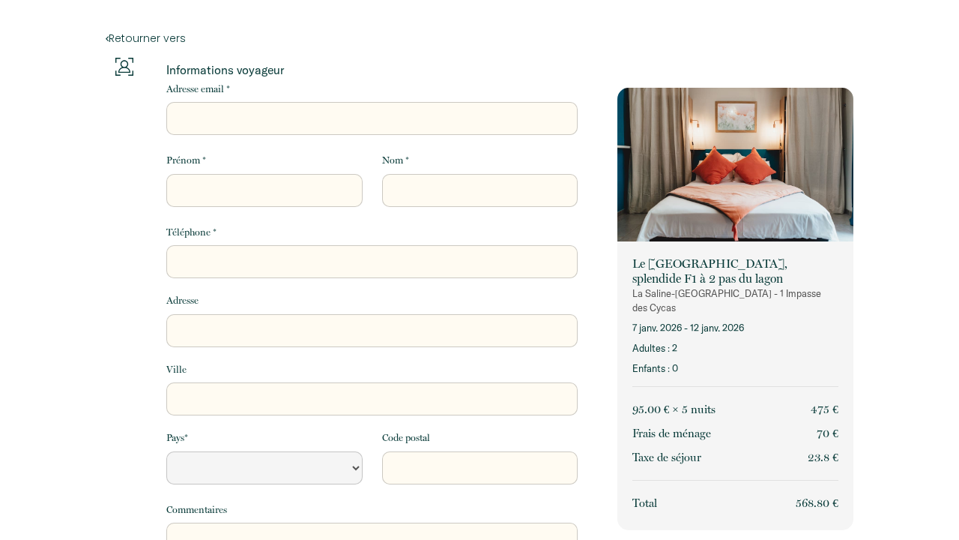
select select "Default select example"
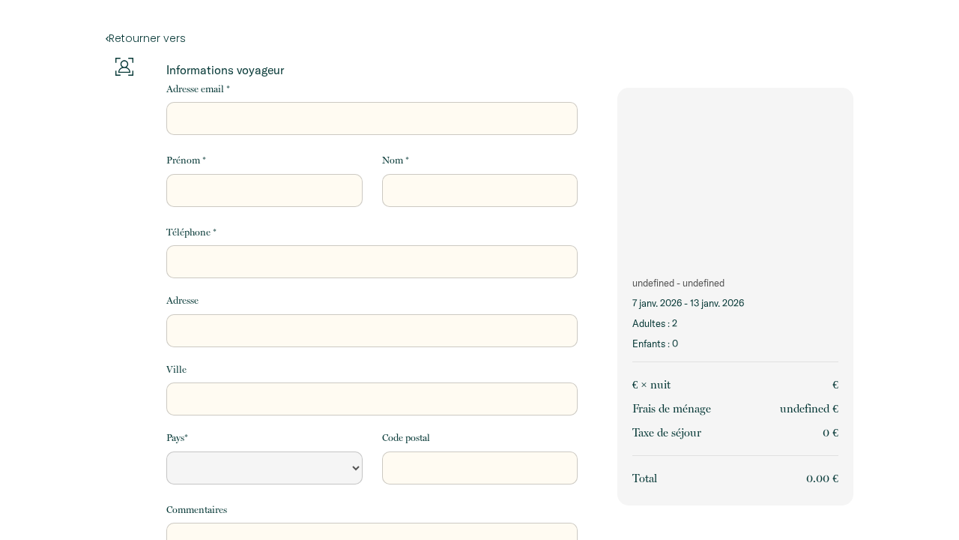
select select "Default select example"
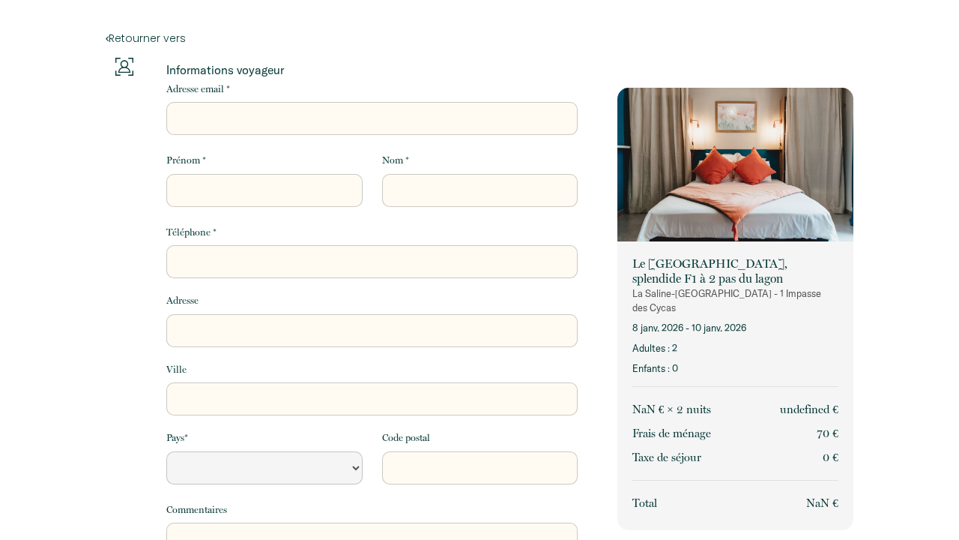
select select "Default select example"
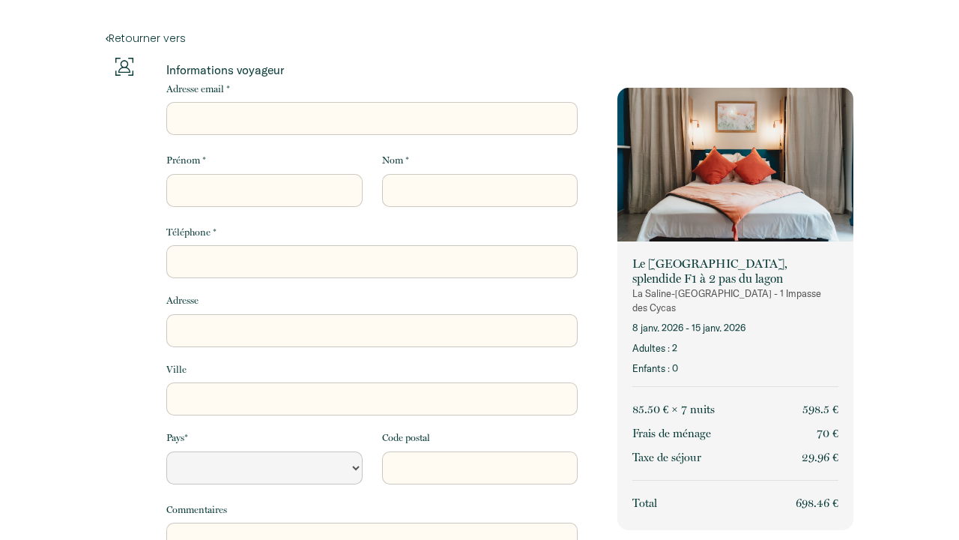
select select "Default select example"
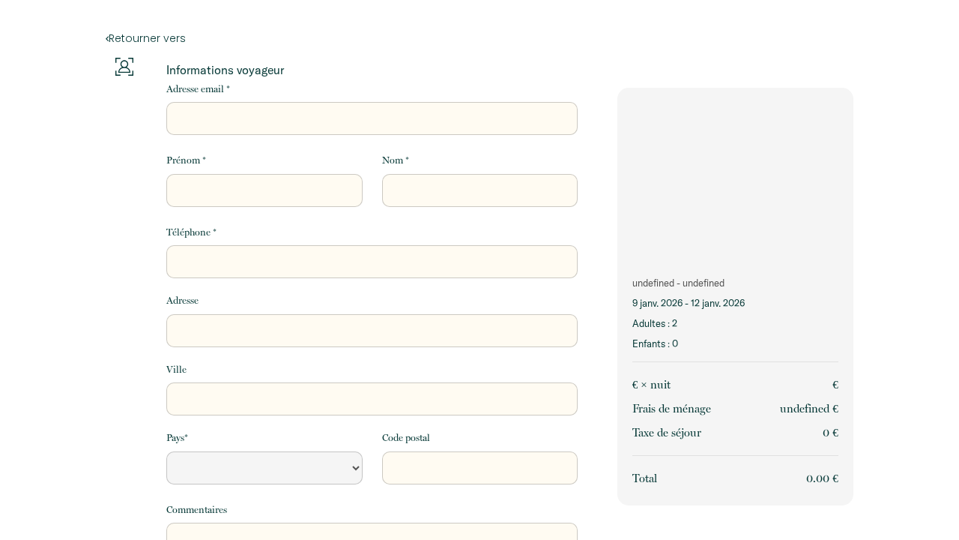
select select "Default select example"
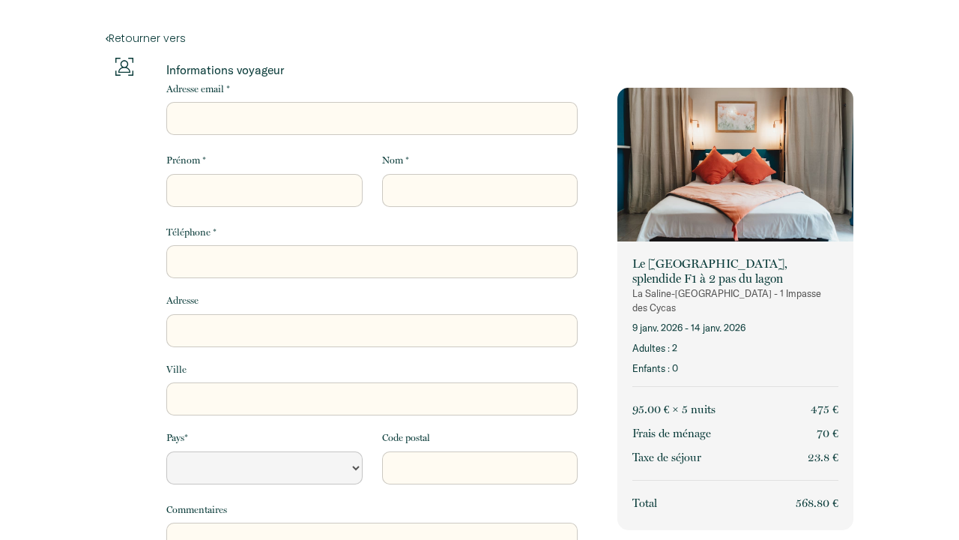
select select "Default select example"
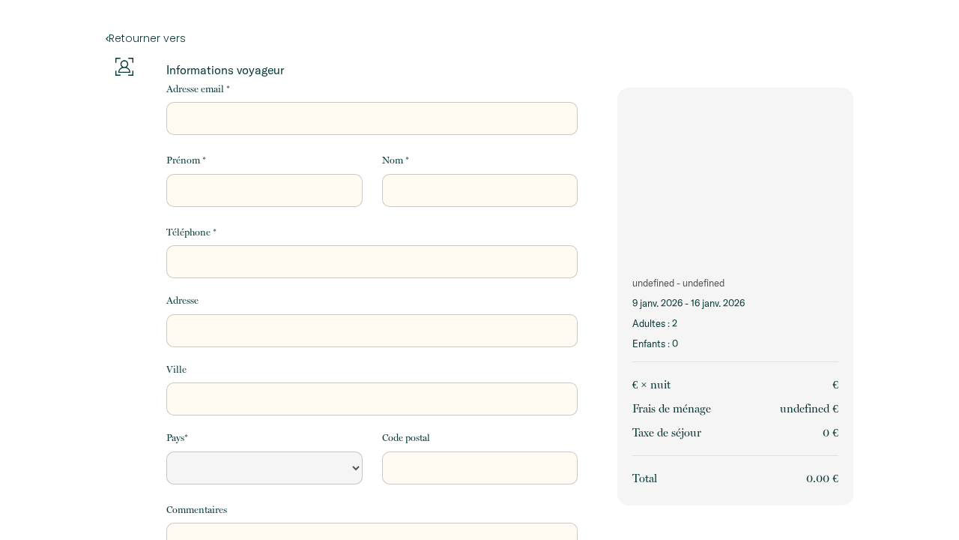
select select "Default select example"
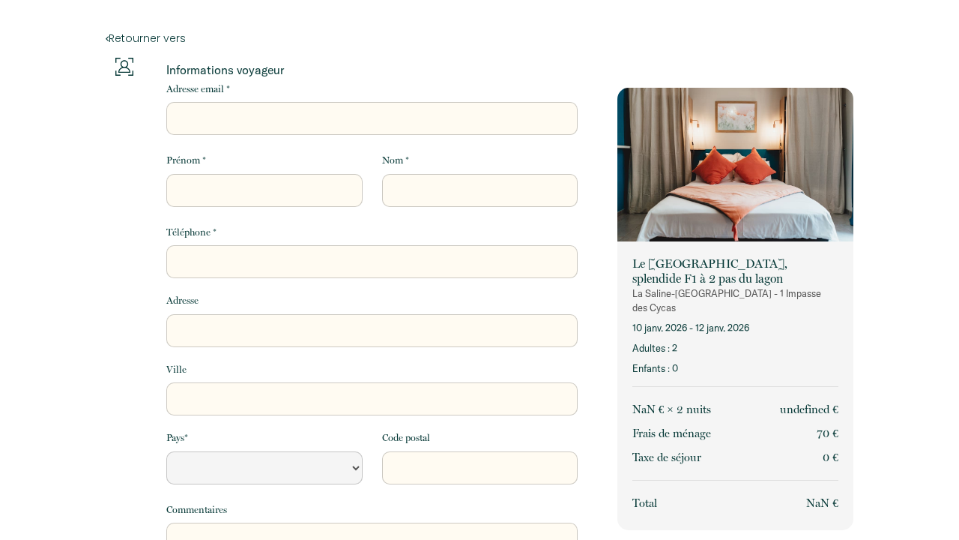
select select "Default select example"
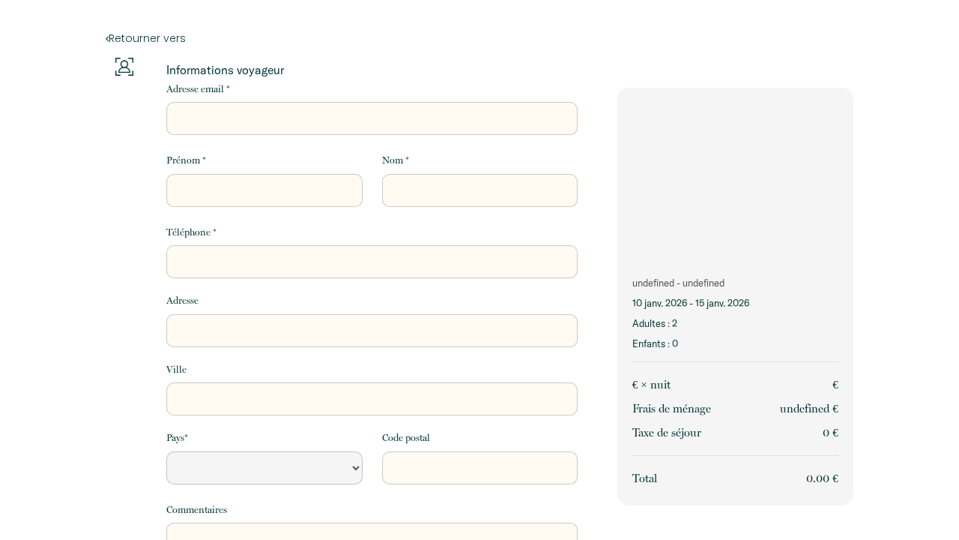
select select "Default select example"
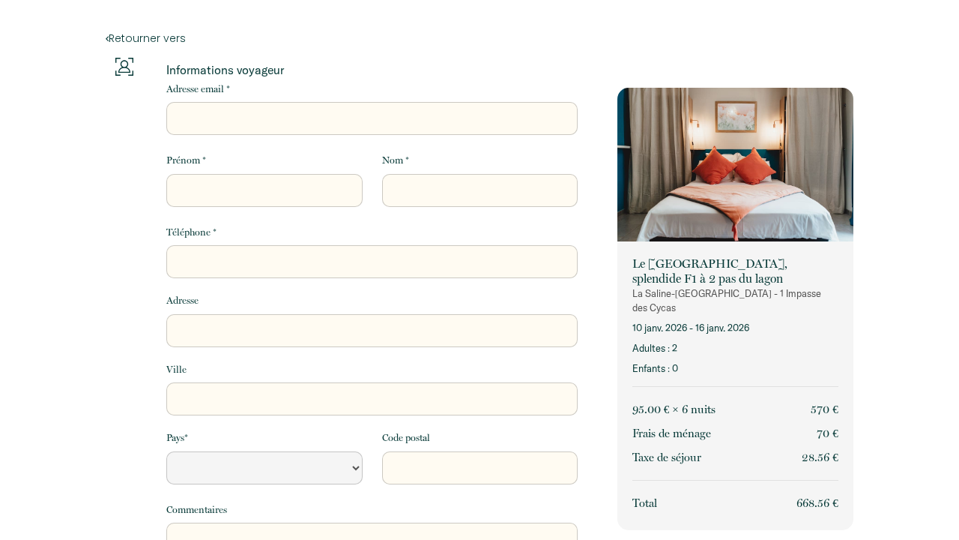
select select "Default select example"
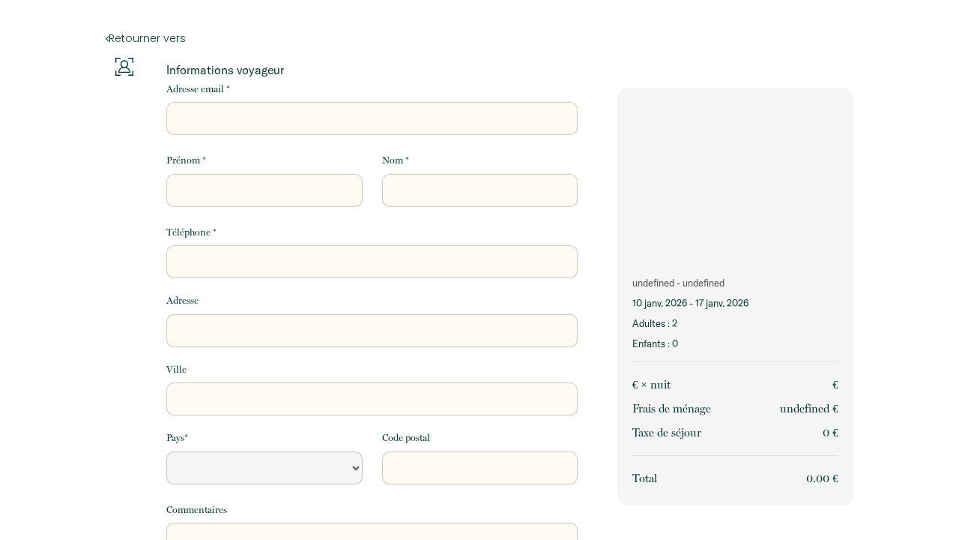
select select "Default select example"
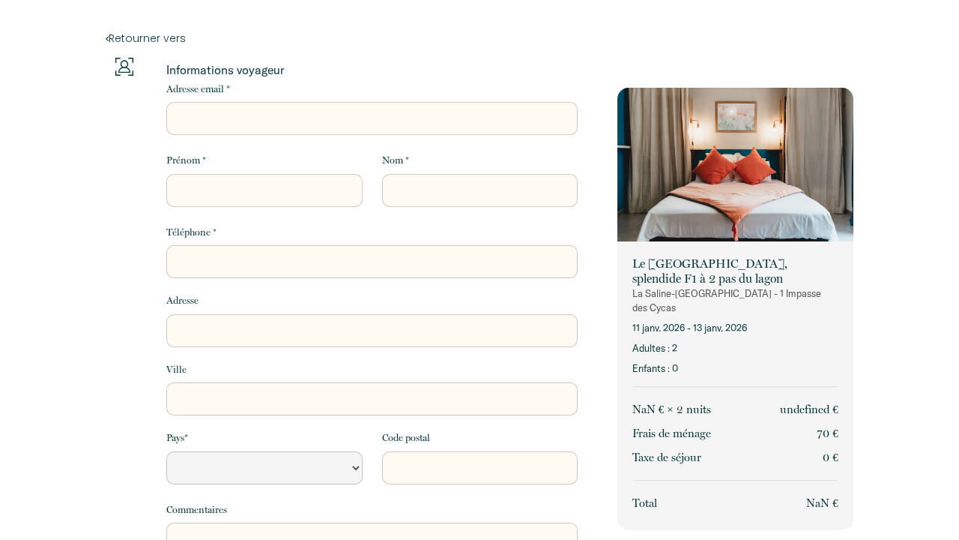
select select "Default select example"
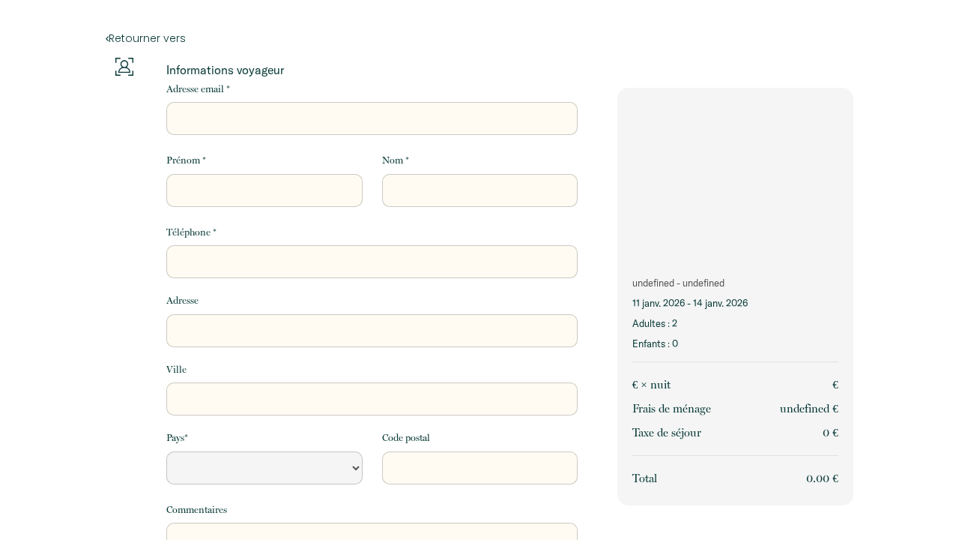
select select "Default select example"
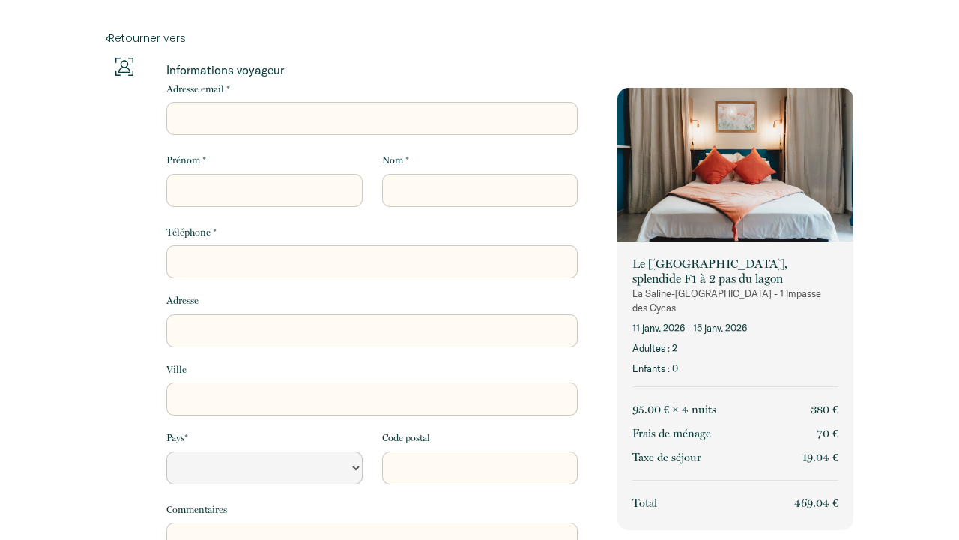
select select "Default select example"
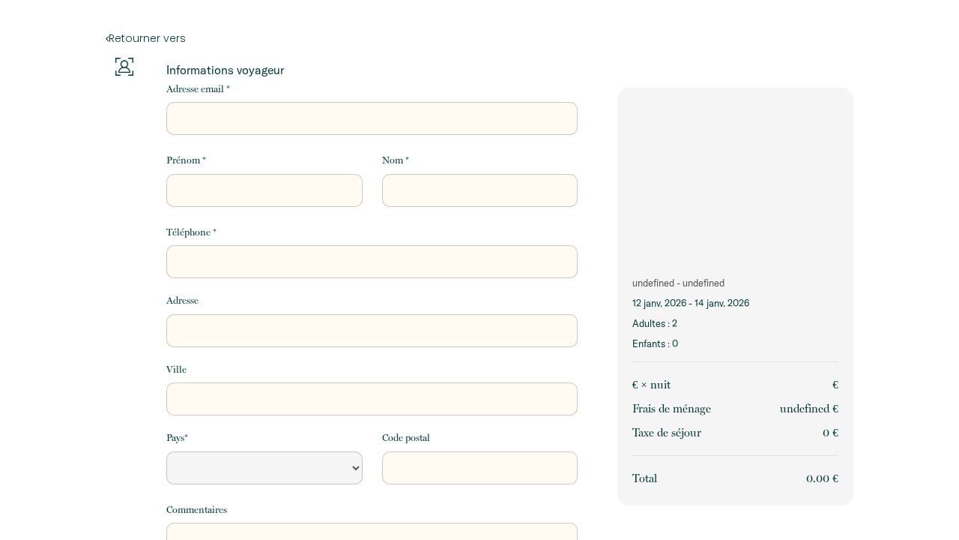
select select "Default select example"
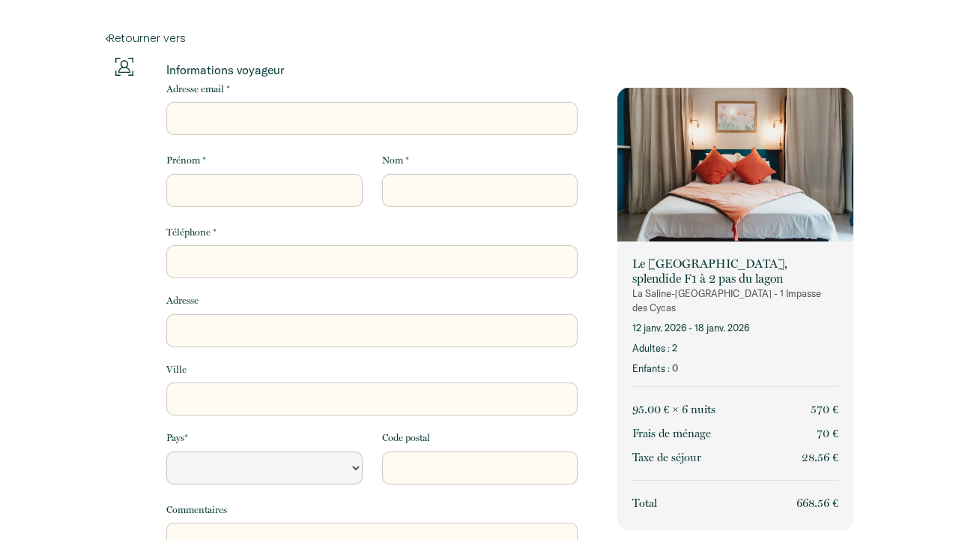
select select "Default select example"
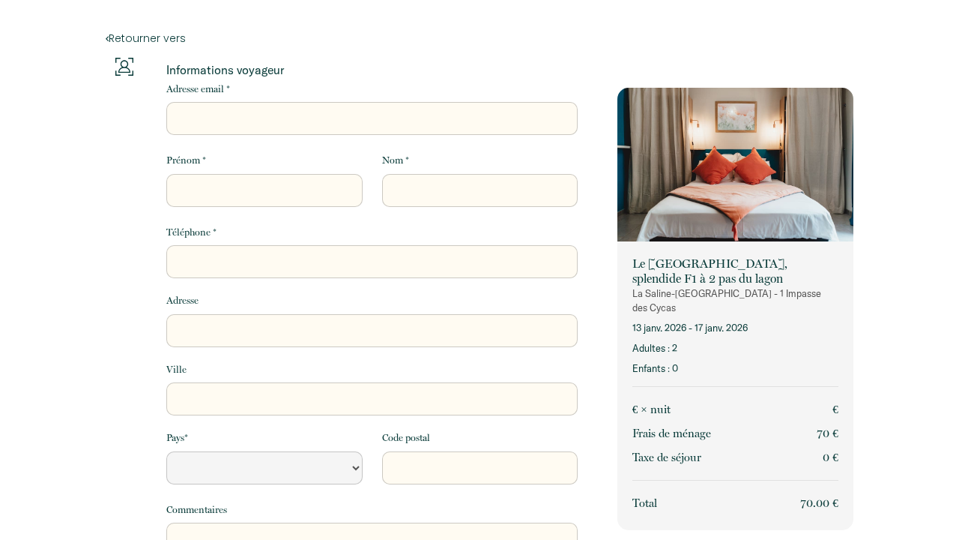
select select "Default select example"
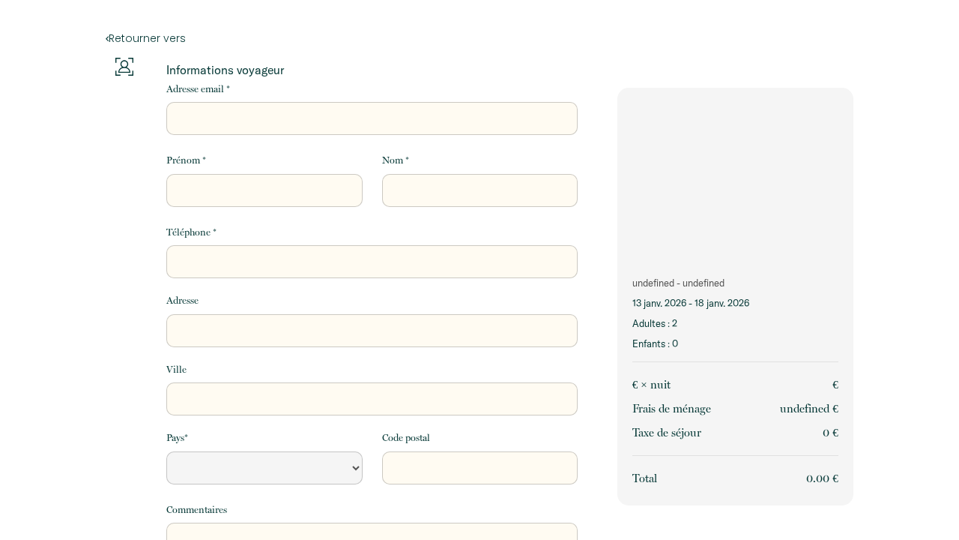
select select "Default select example"
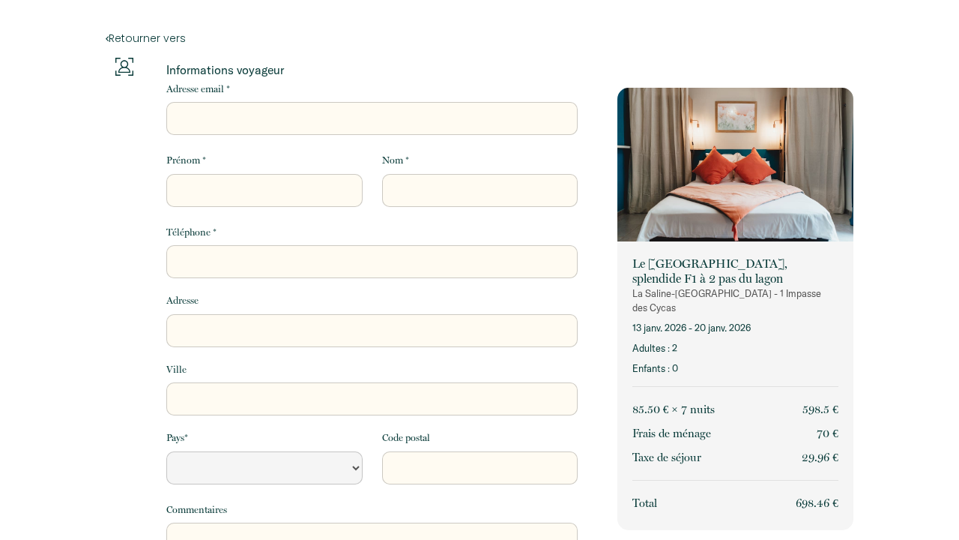
select select "Default select example"
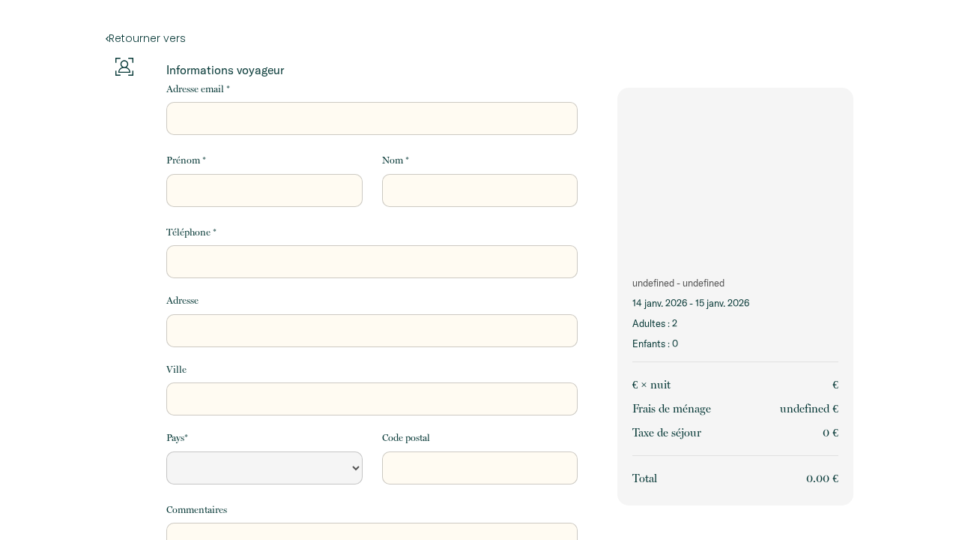
select select "Default select example"
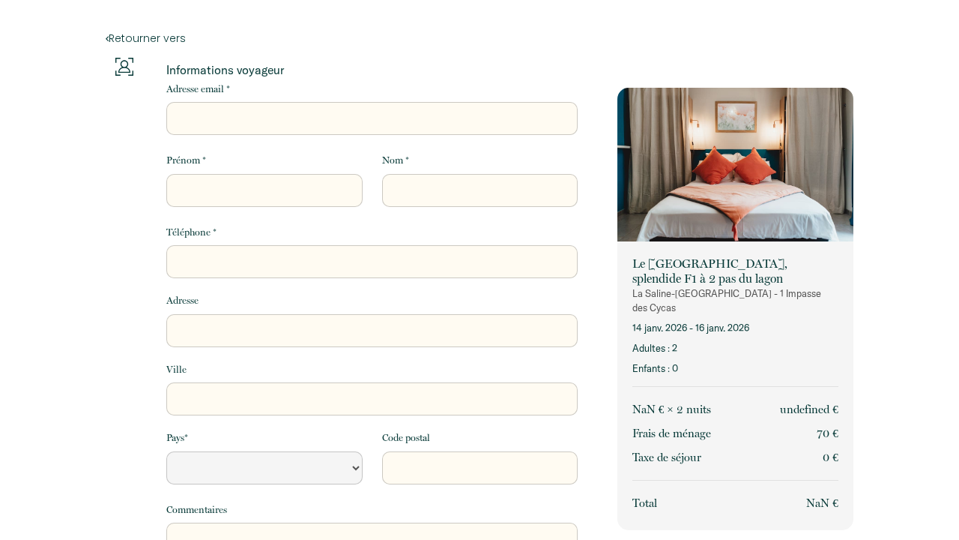
select select "Default select example"
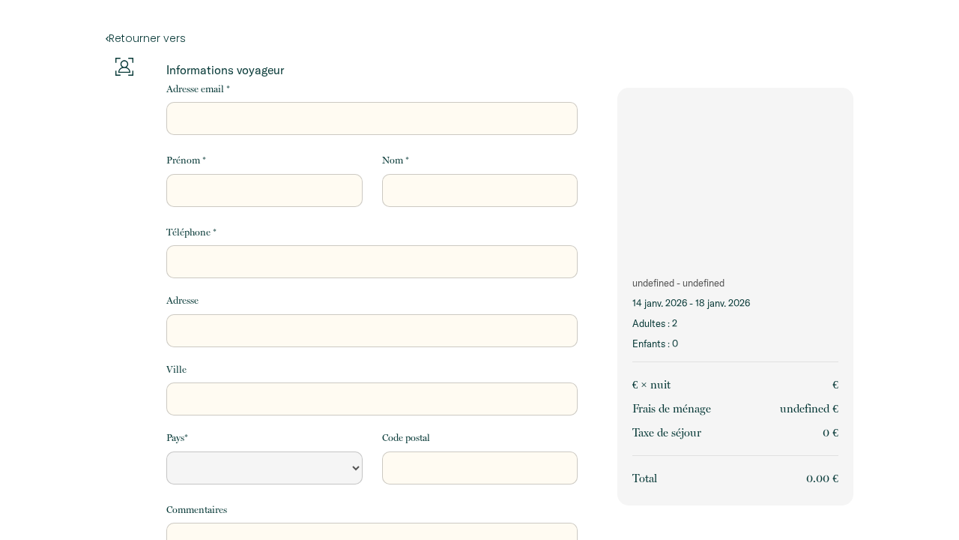
select select "Default select example"
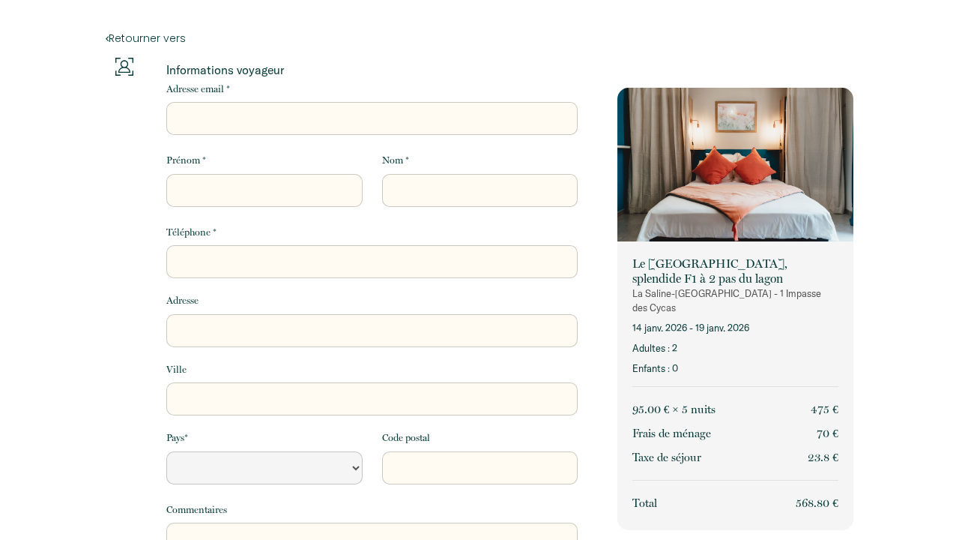
select select "Default select example"
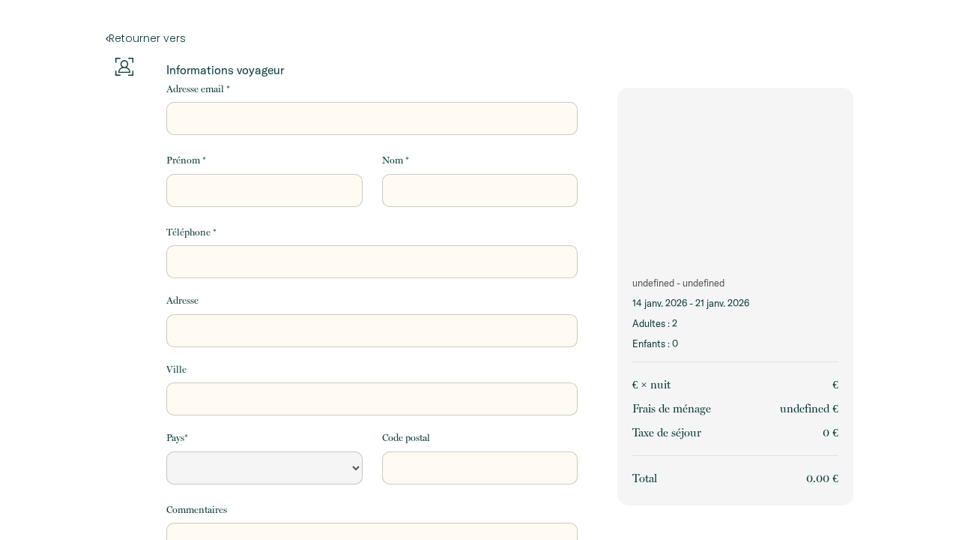
select select "Default select example"
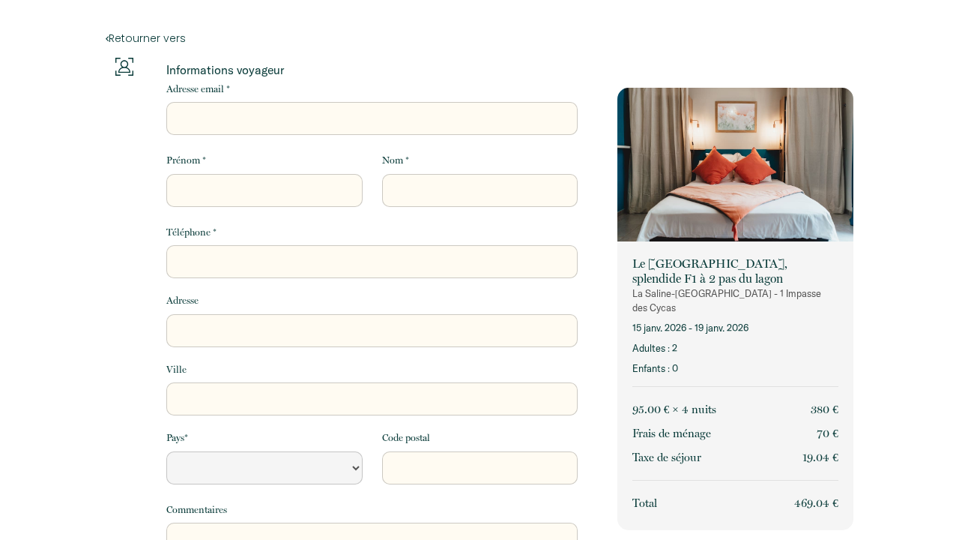
select select "Default select example"
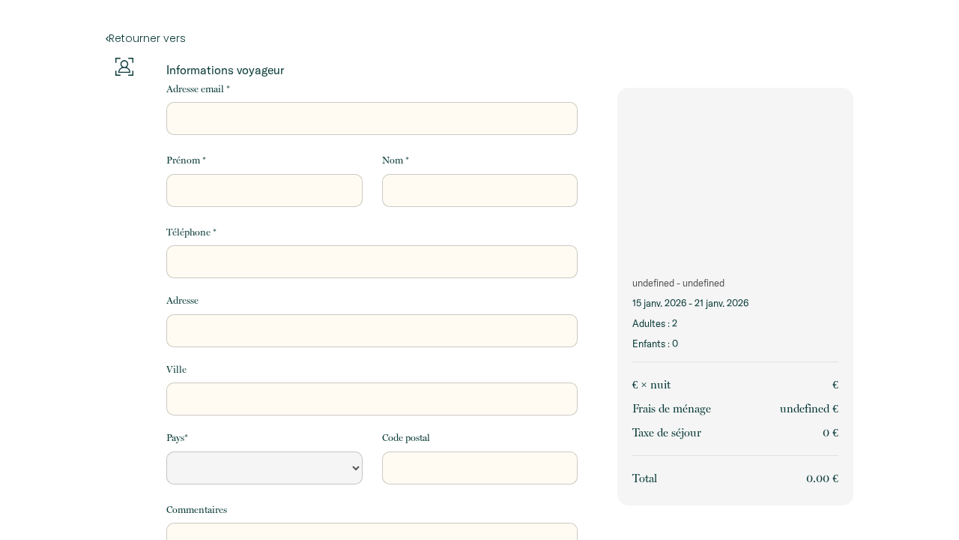
select select "Default select example"
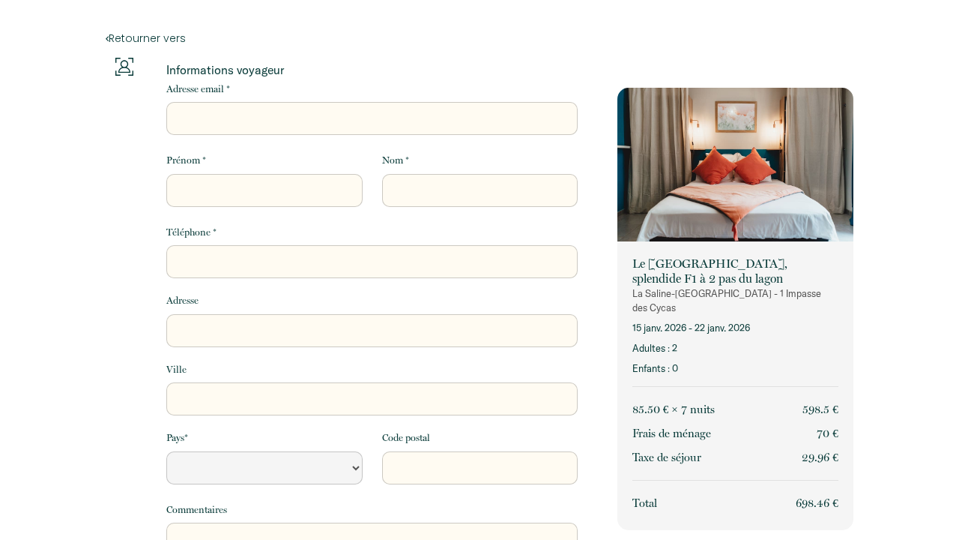
select select "Default select example"
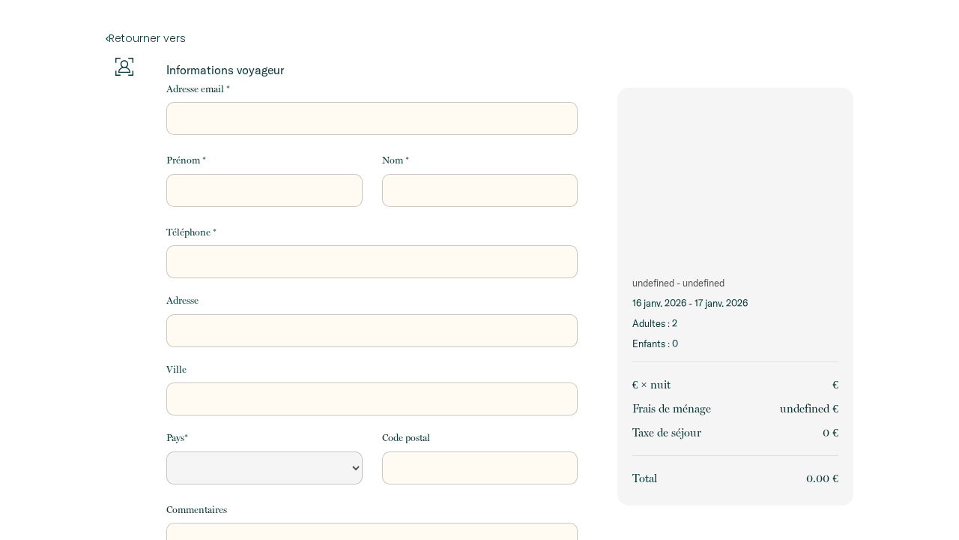
select select "Default select example"
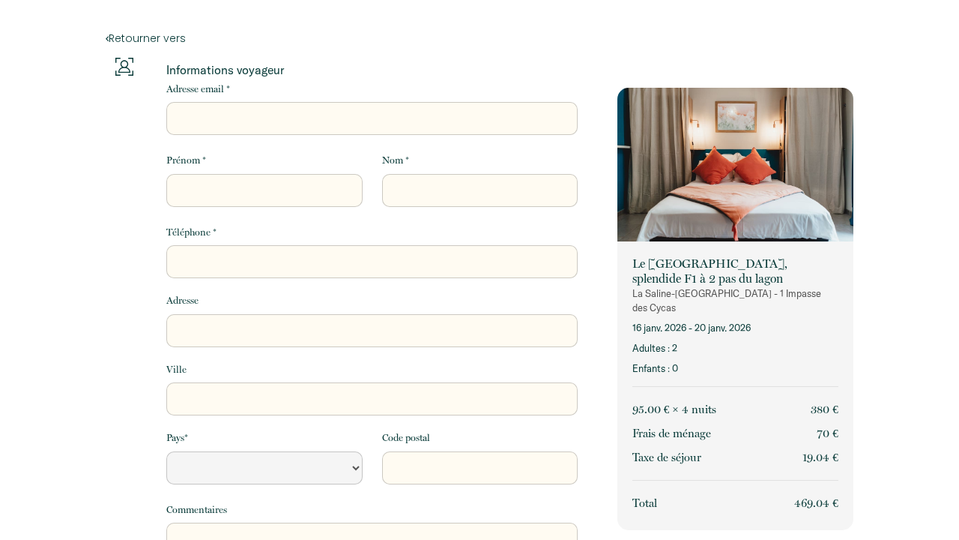
select select "Default select example"
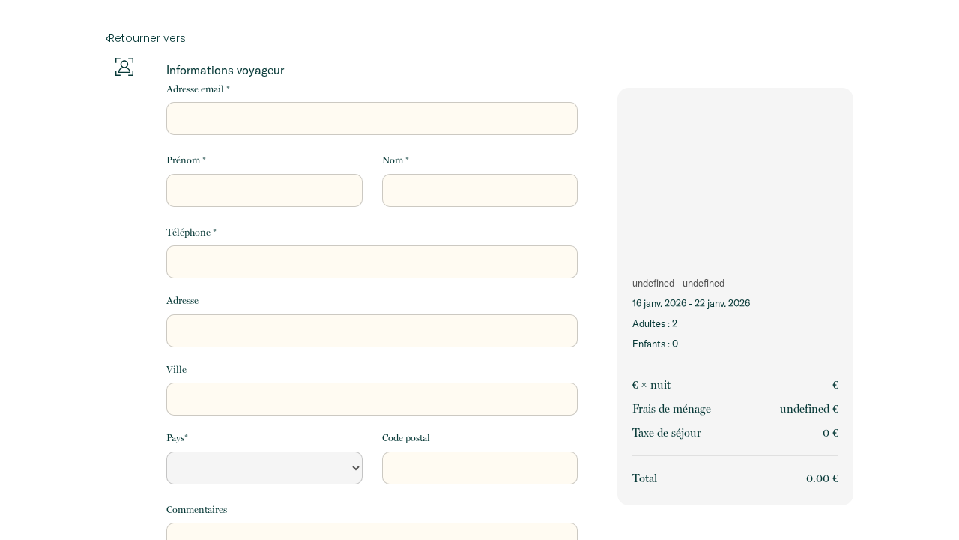
select select "Default select example"
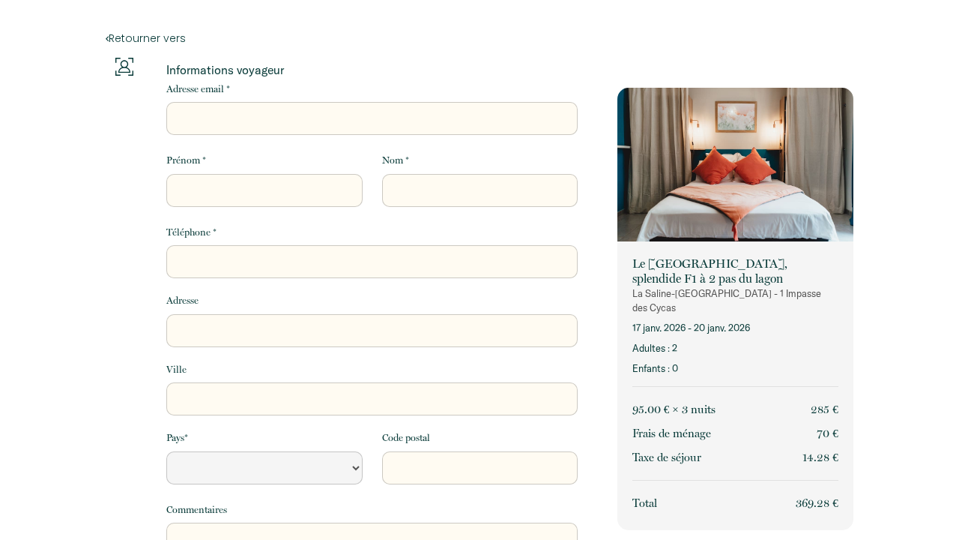
select select "Default select example"
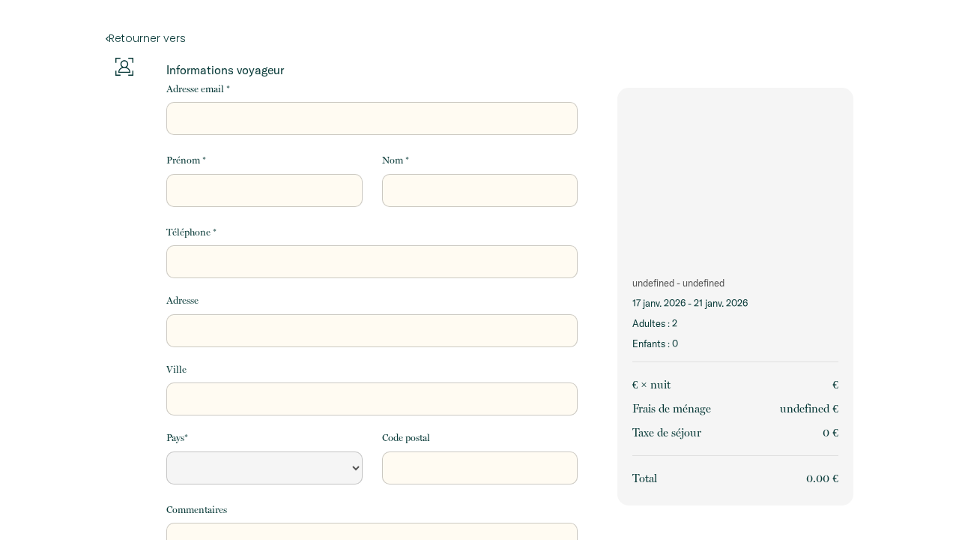
select select "Default select example"
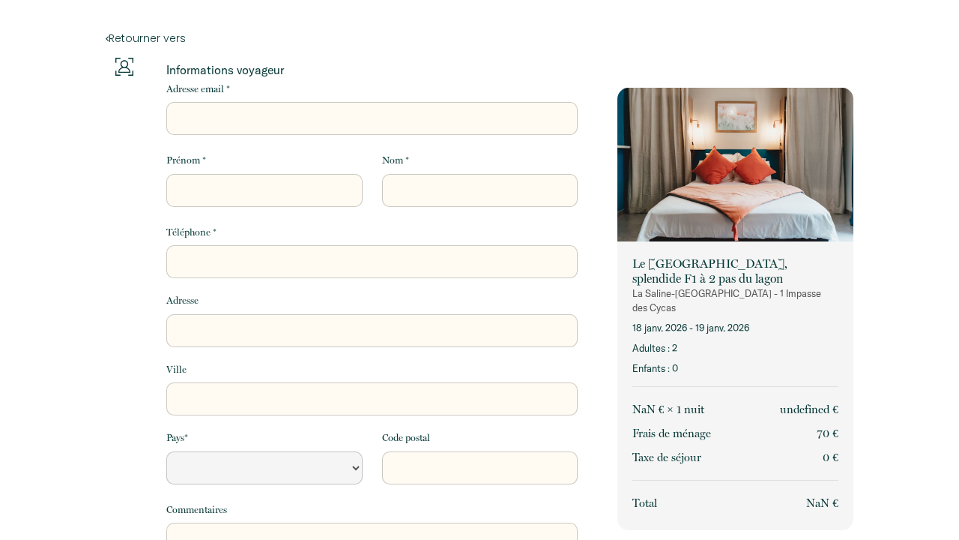
select select "Default select example"
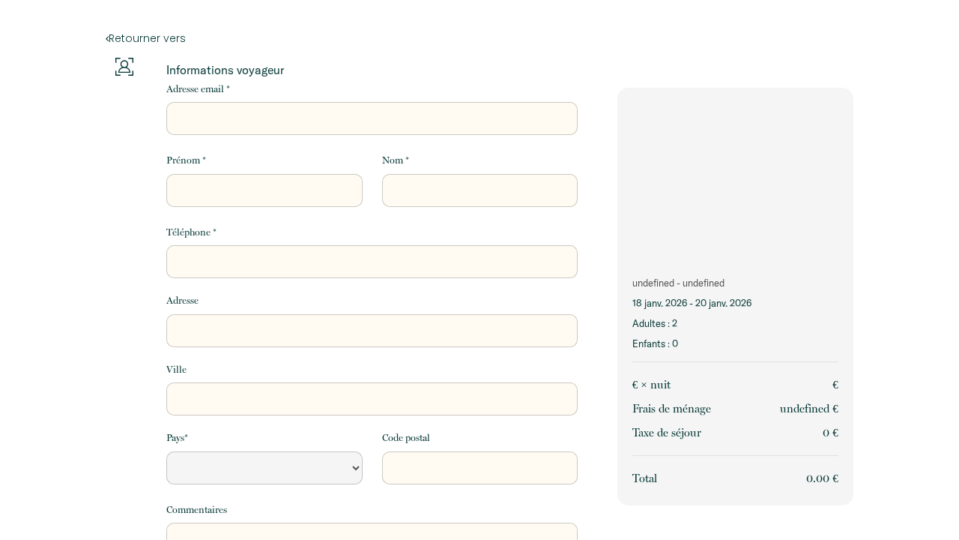
select select "Default select example"
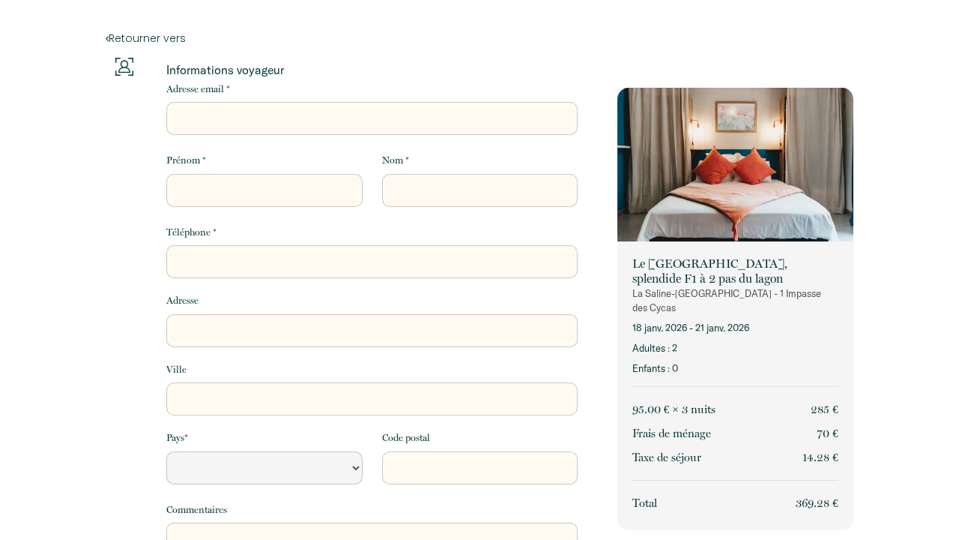
select select "Default select example"
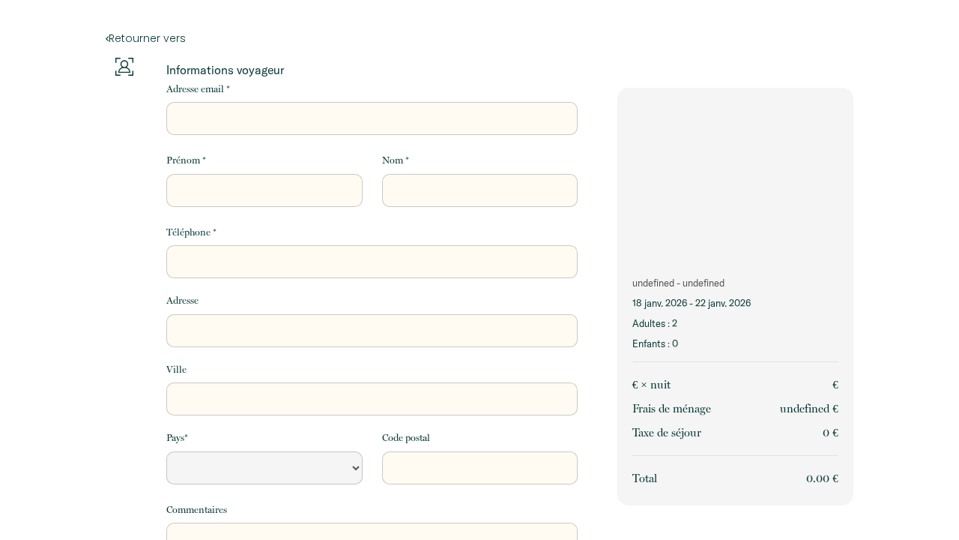
select select "Default select example"
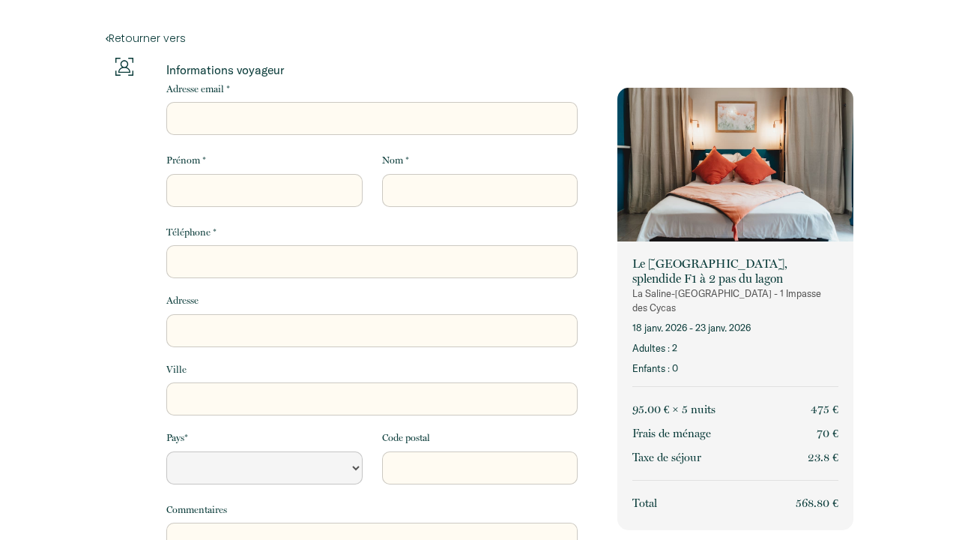
select select "Default select example"
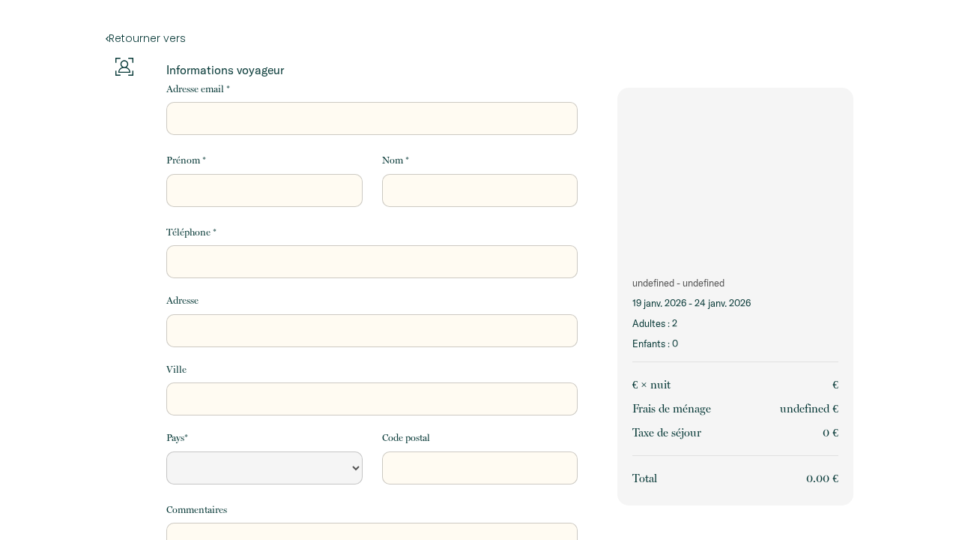
select select "Default select example"
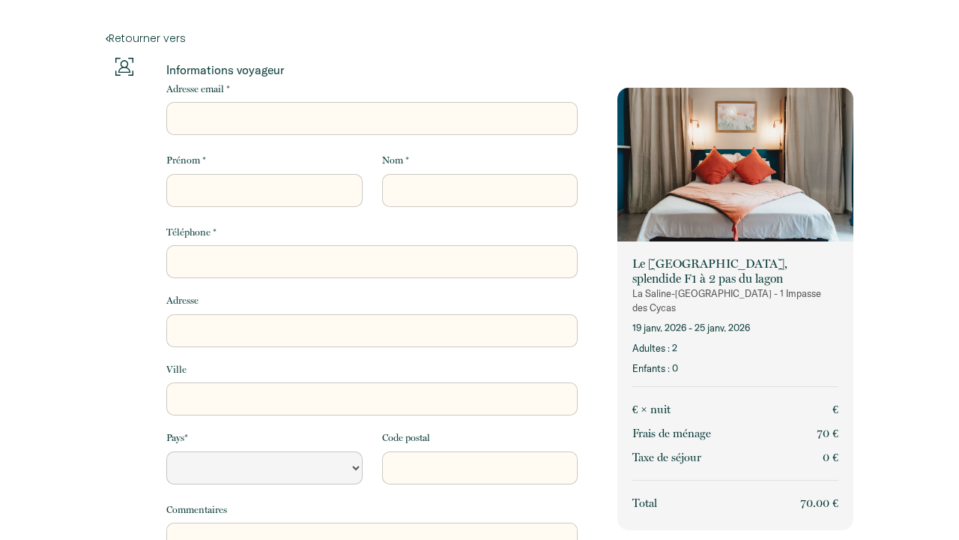
select select "Default select example"
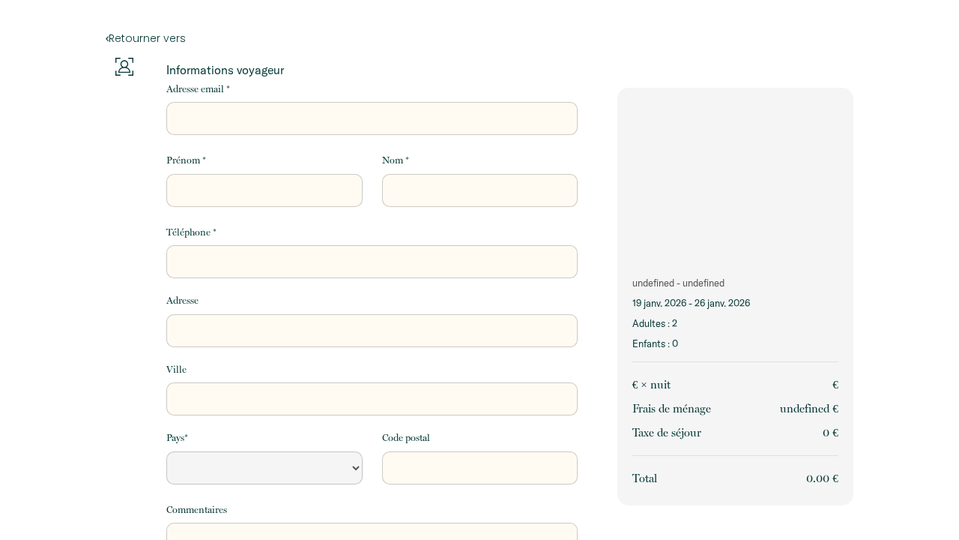
select select "Default select example"
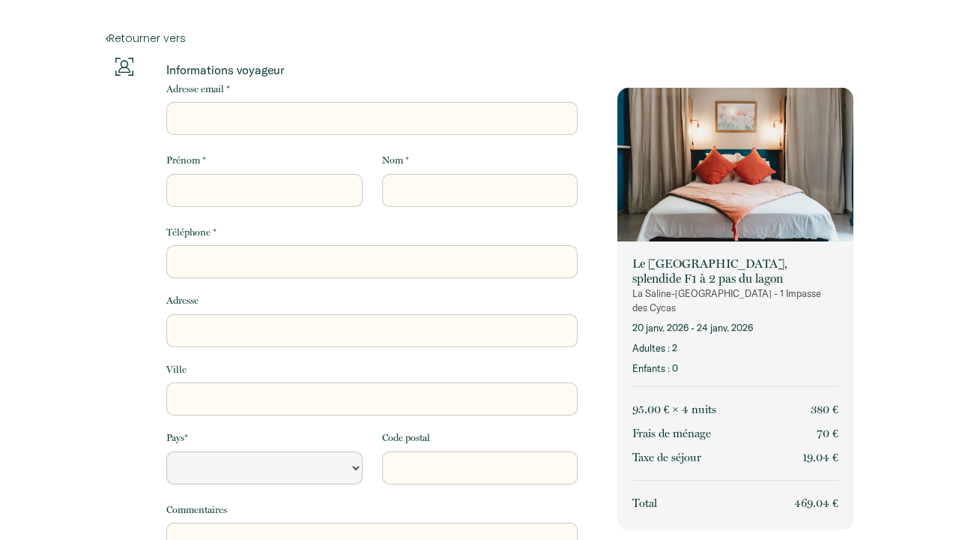
select select "Default select example"
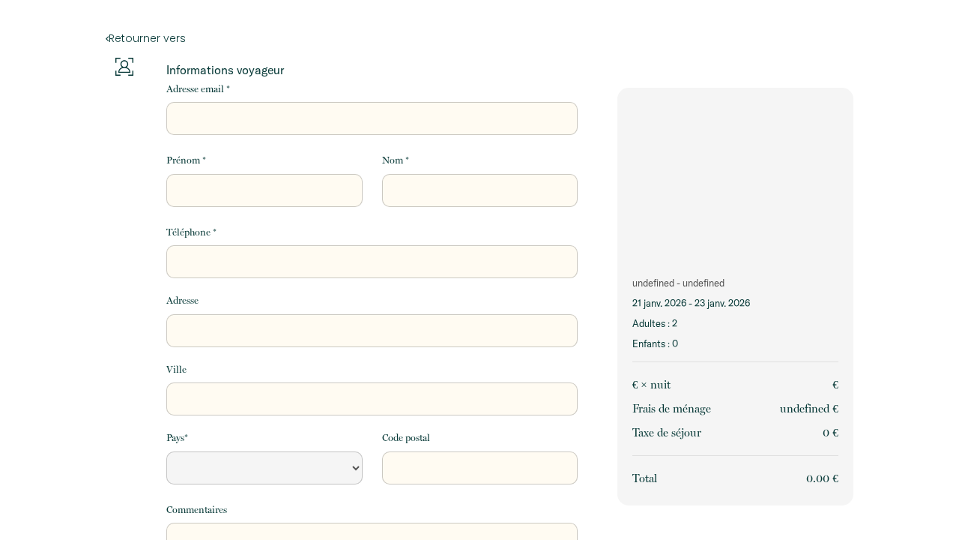
select select "Default select example"
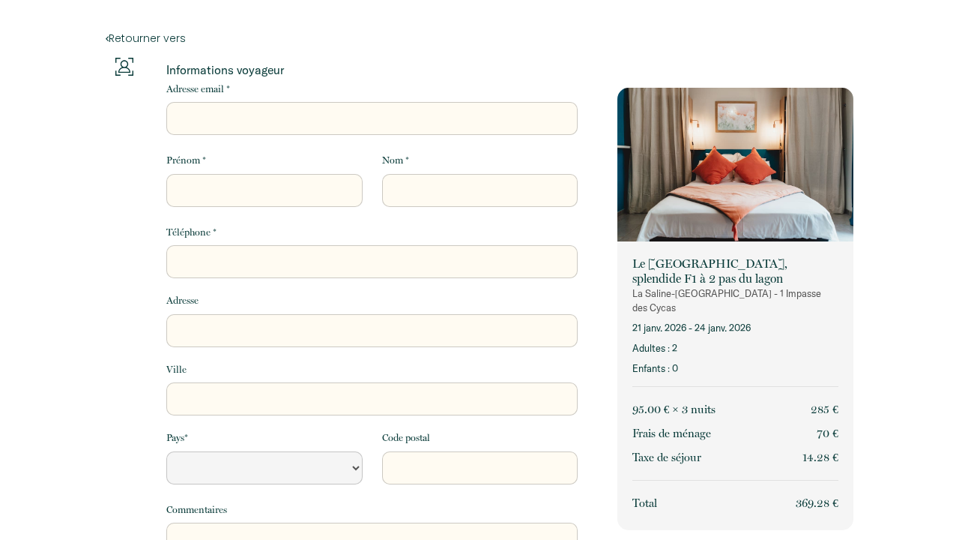
select select "Default select example"
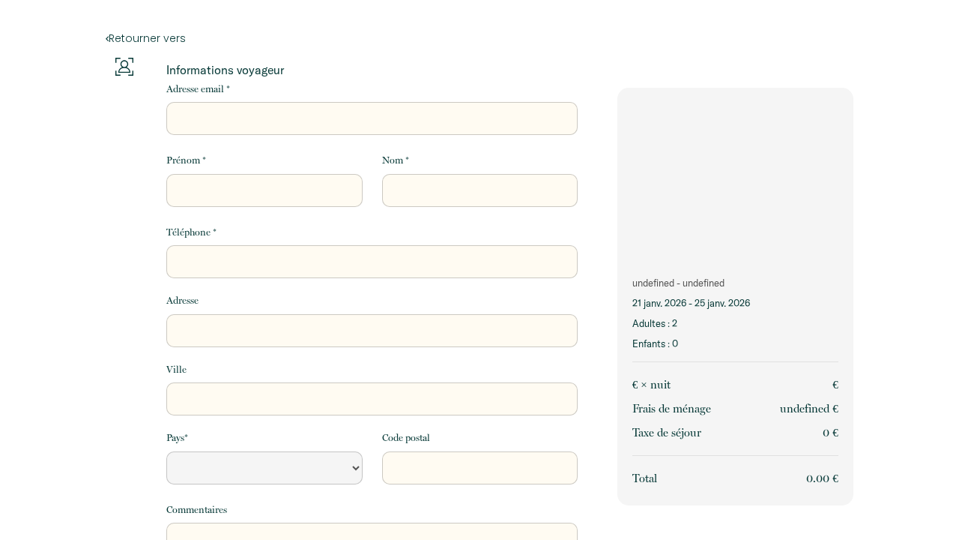
select select "Default select example"
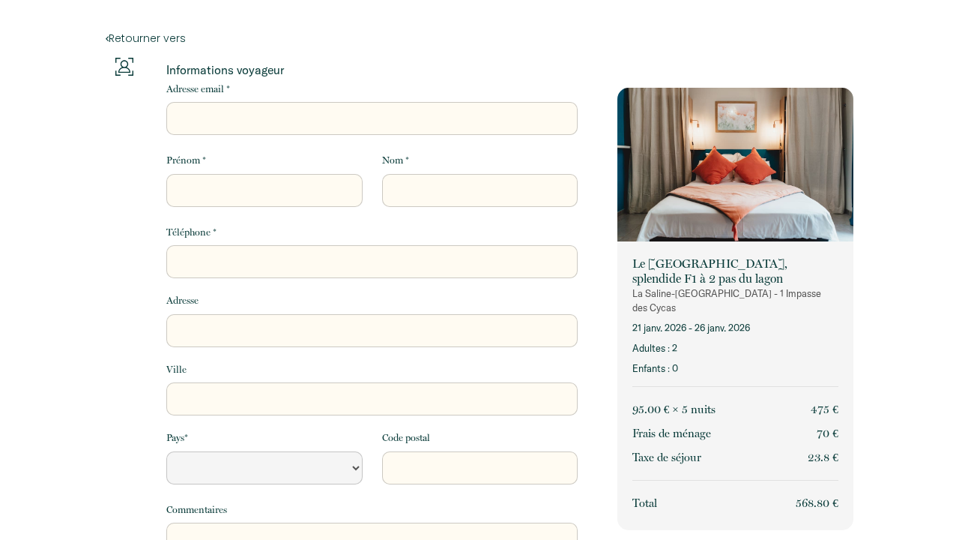
select select "Default select example"
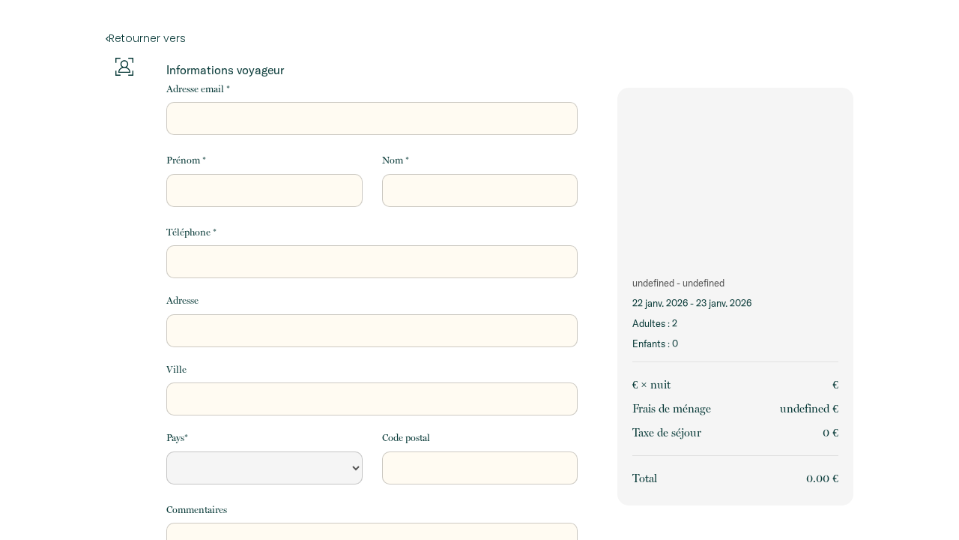
select select "Default select example"
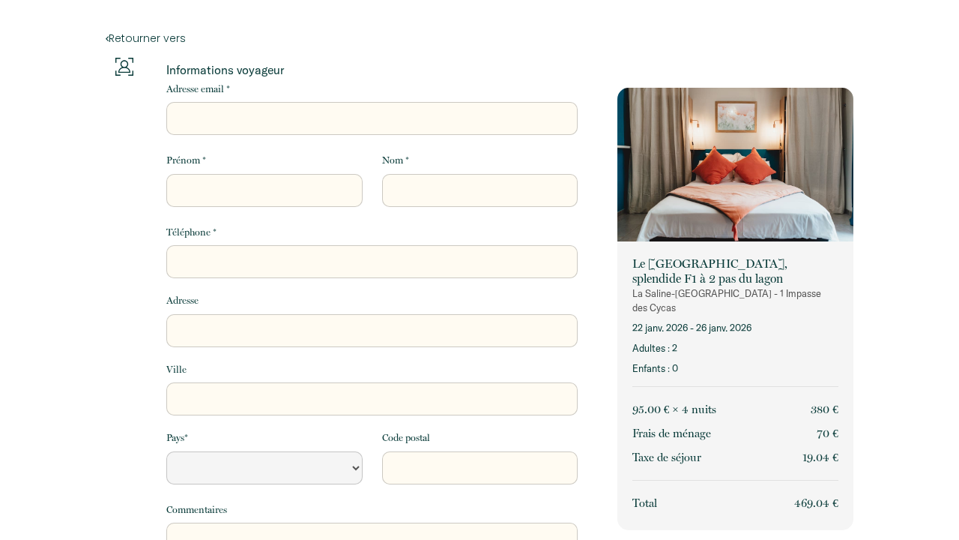
select select "Default select example"
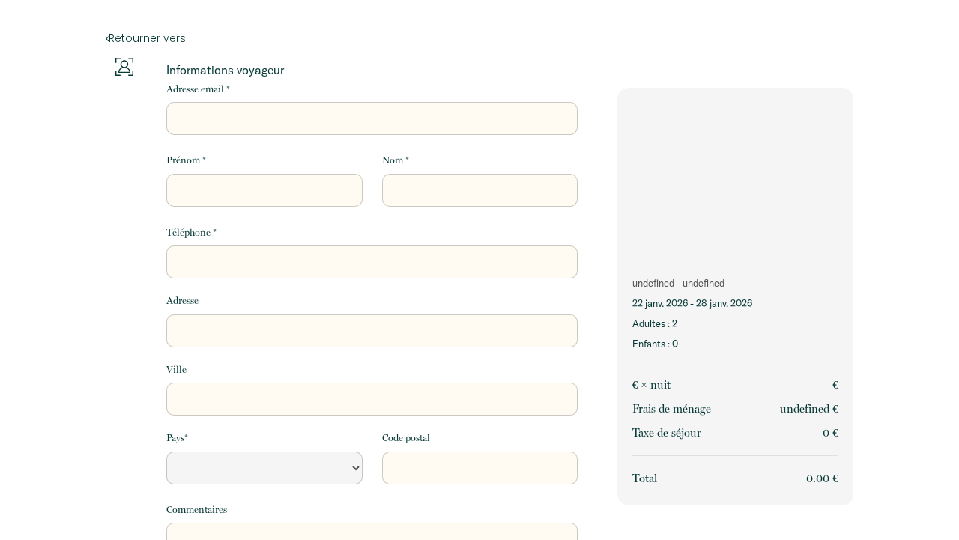
select select "Default select example"
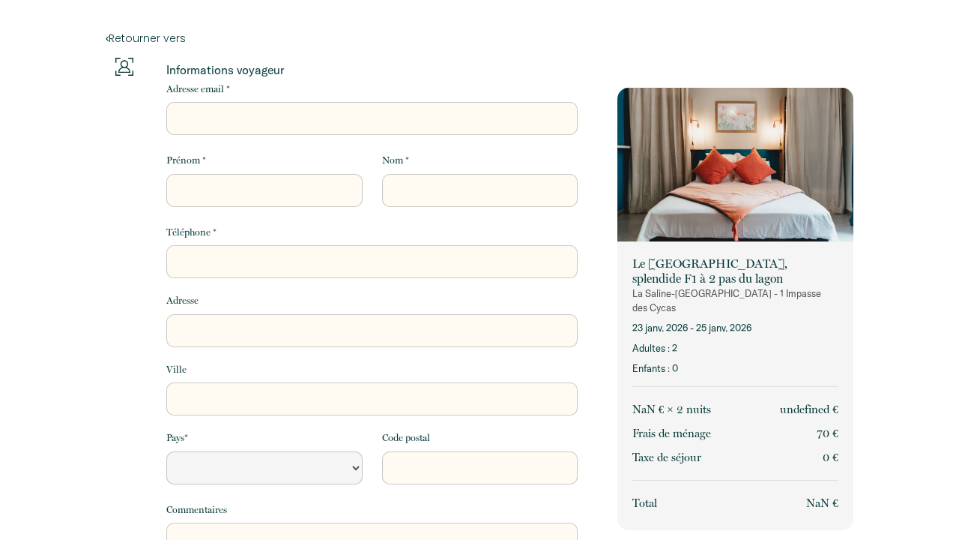
select select "Default select example"
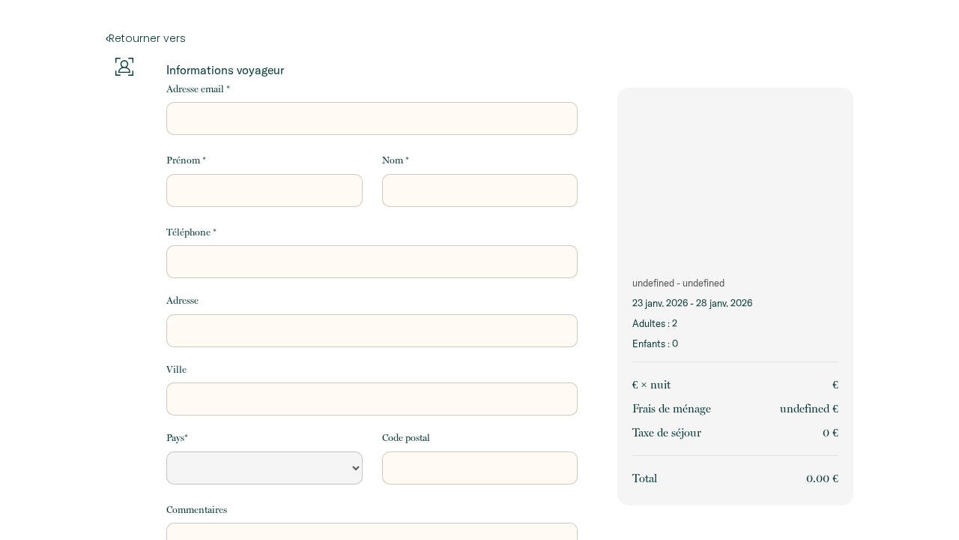
select select "Default select example"
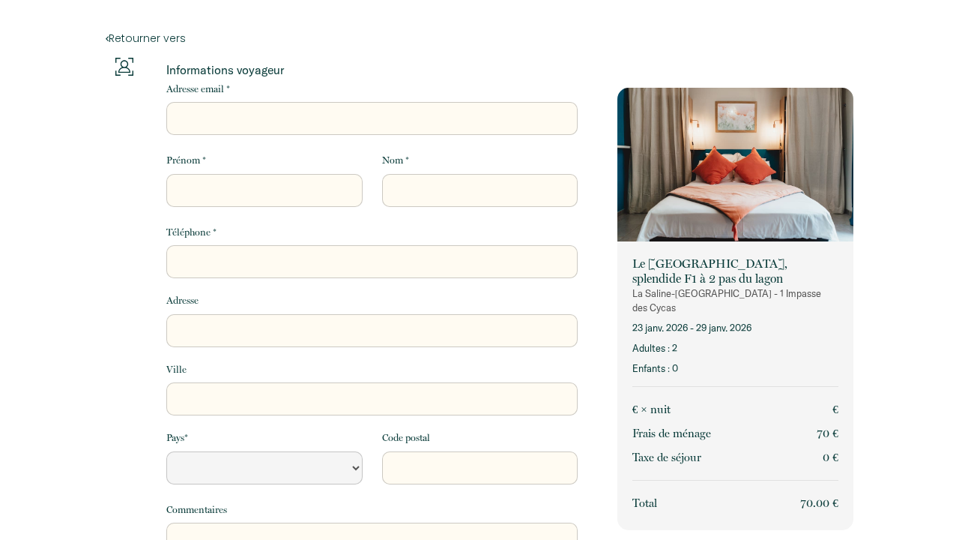
select select "Default select example"
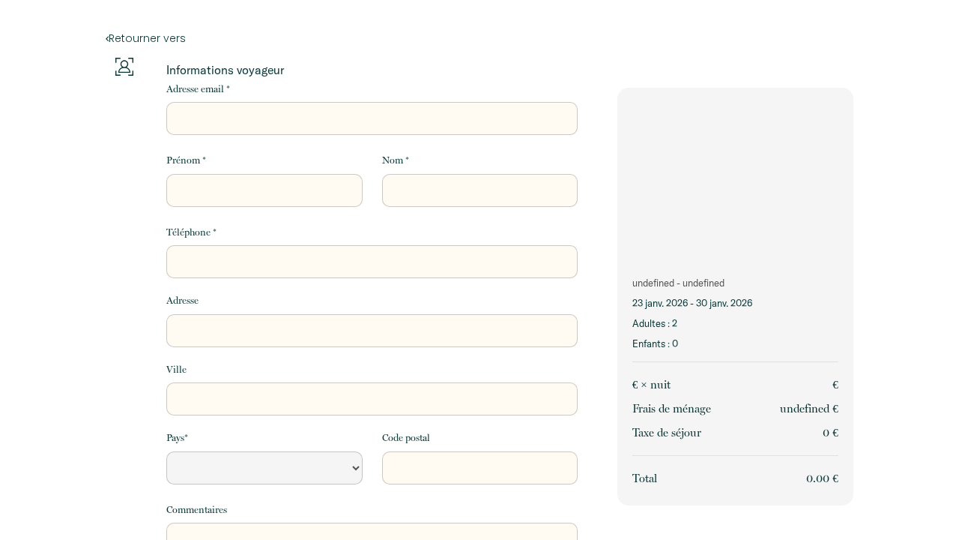
select select "Default select example"
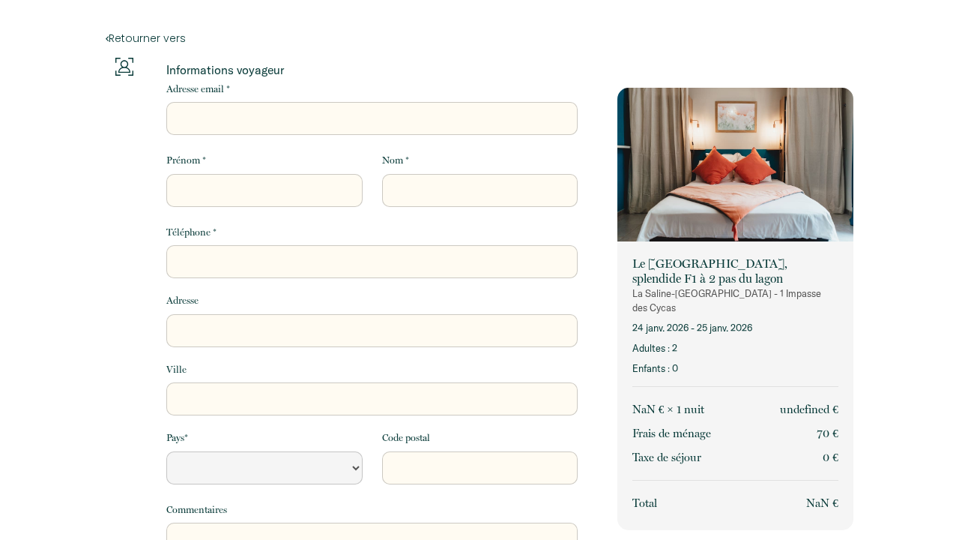
select select "Default select example"
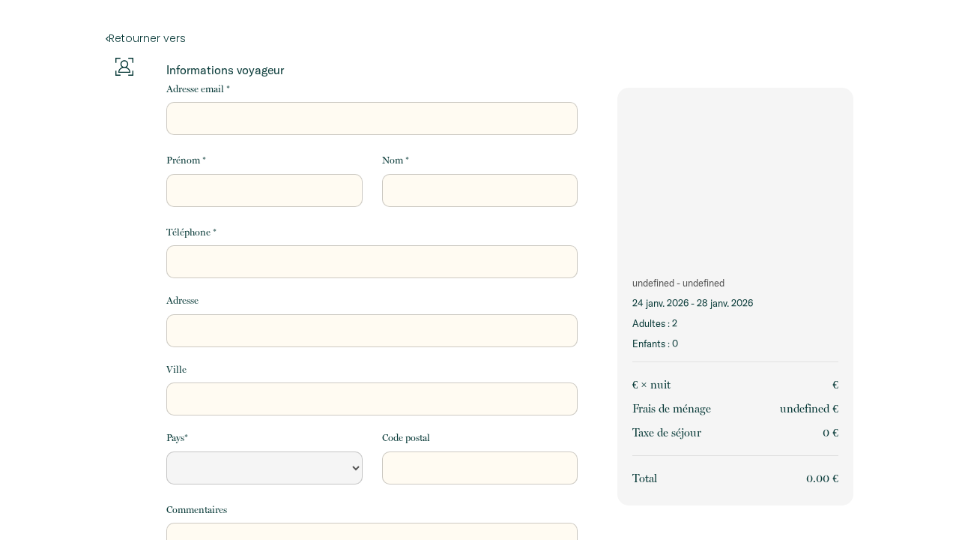
select select "Default select example"
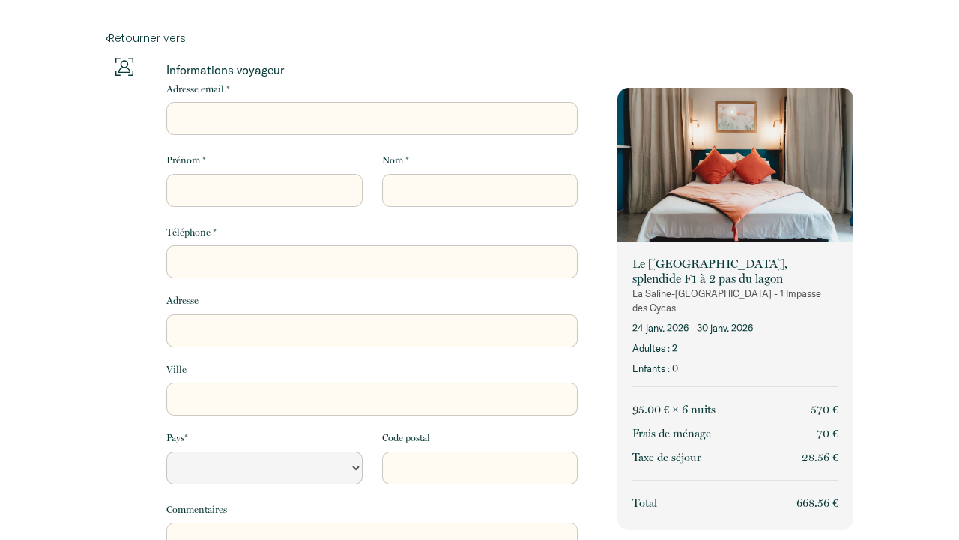
select select "Default select example"
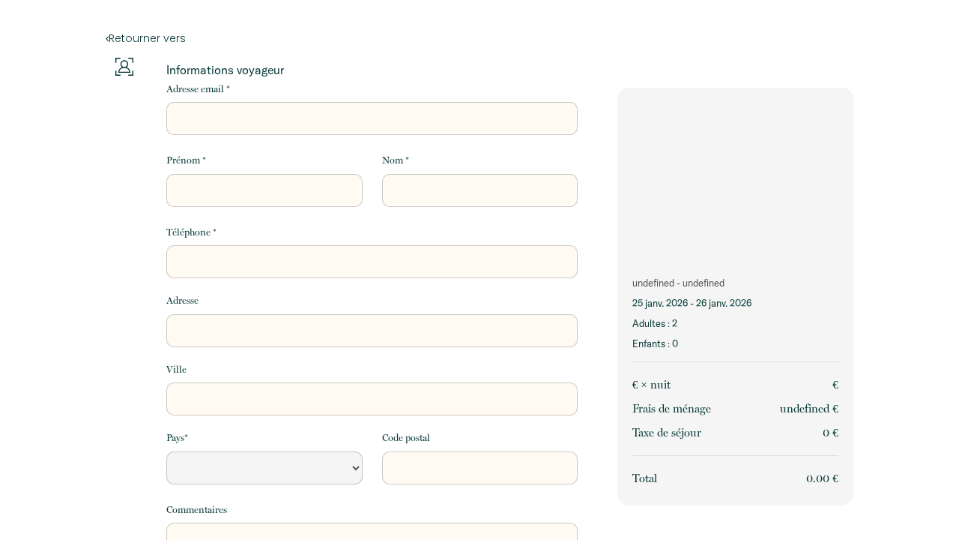
select select "Default select example"
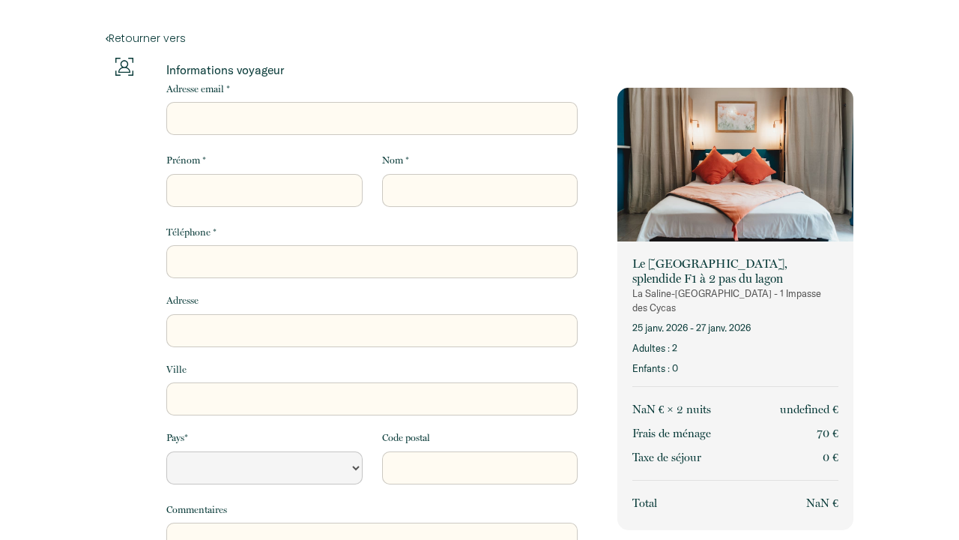
select select "Default select example"
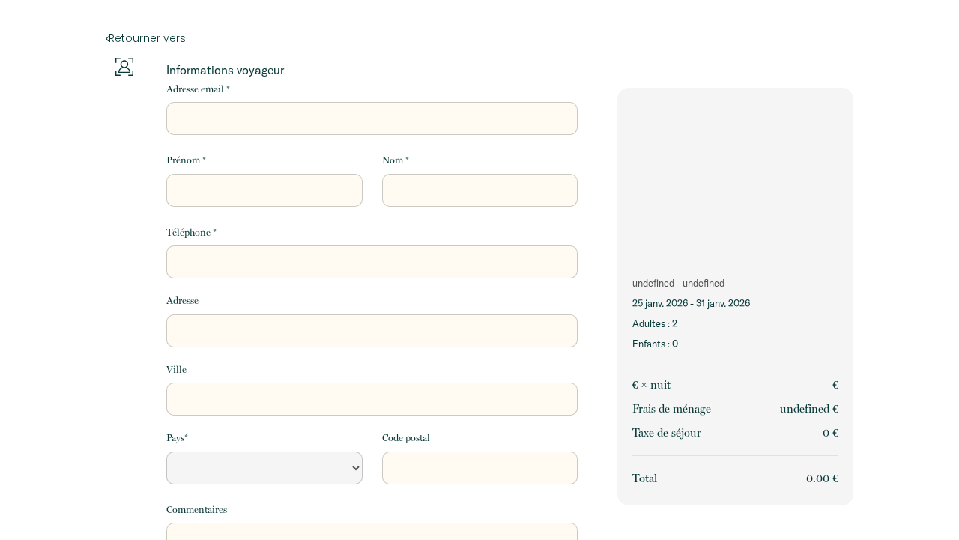
select select "Default select example"
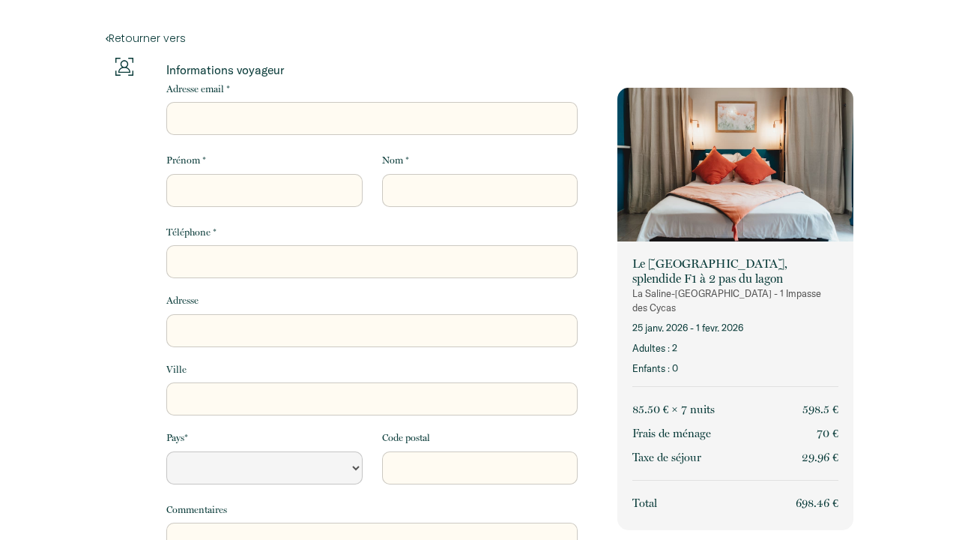
select select "Default select example"
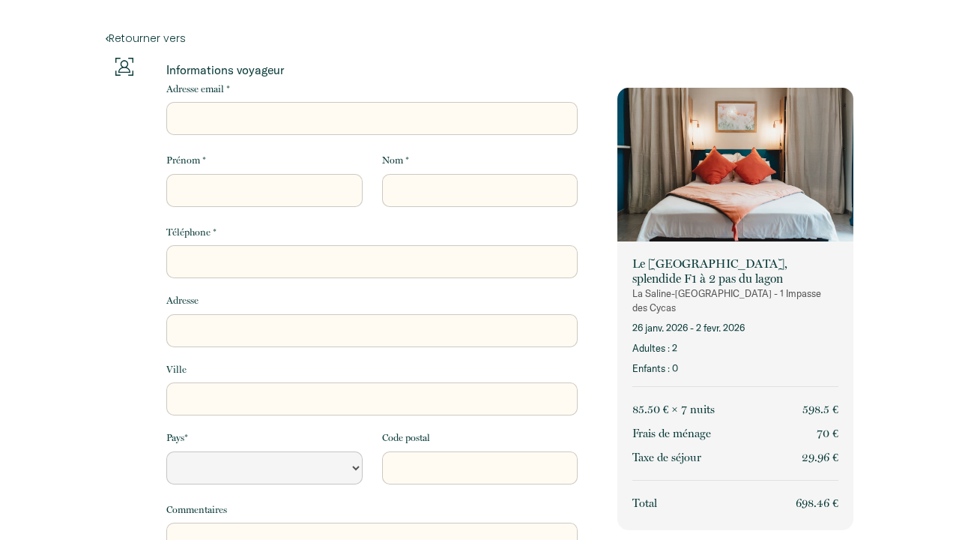
select select "Default select example"
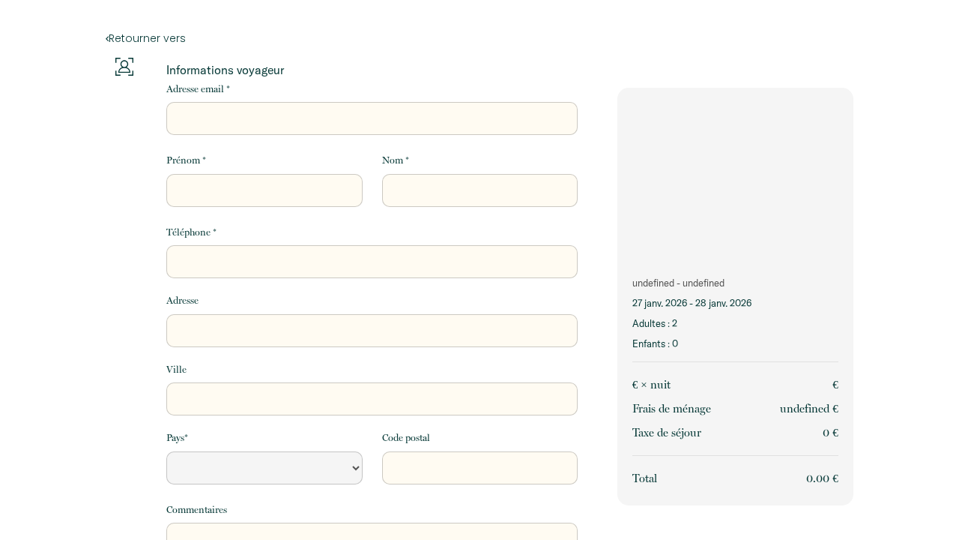
select select "Default select example"
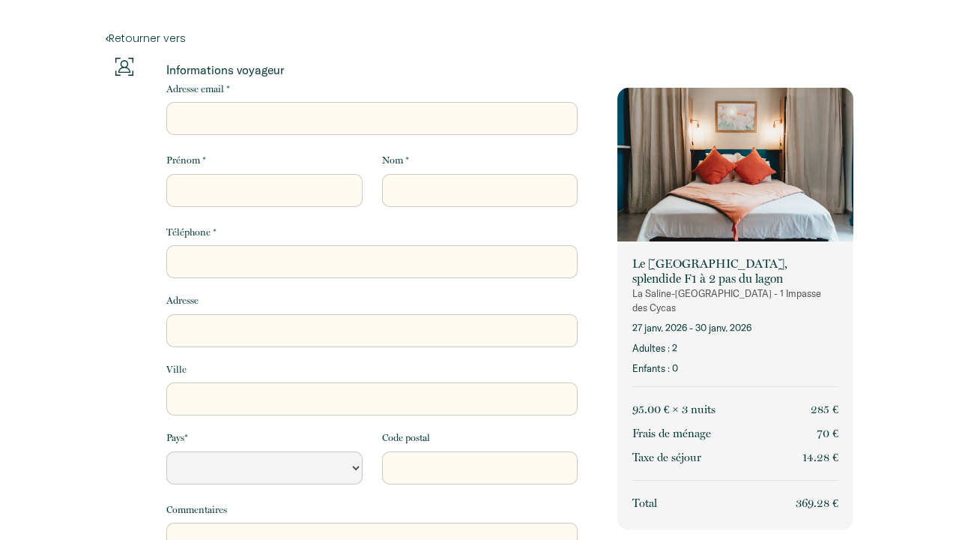
select select "Default select example"
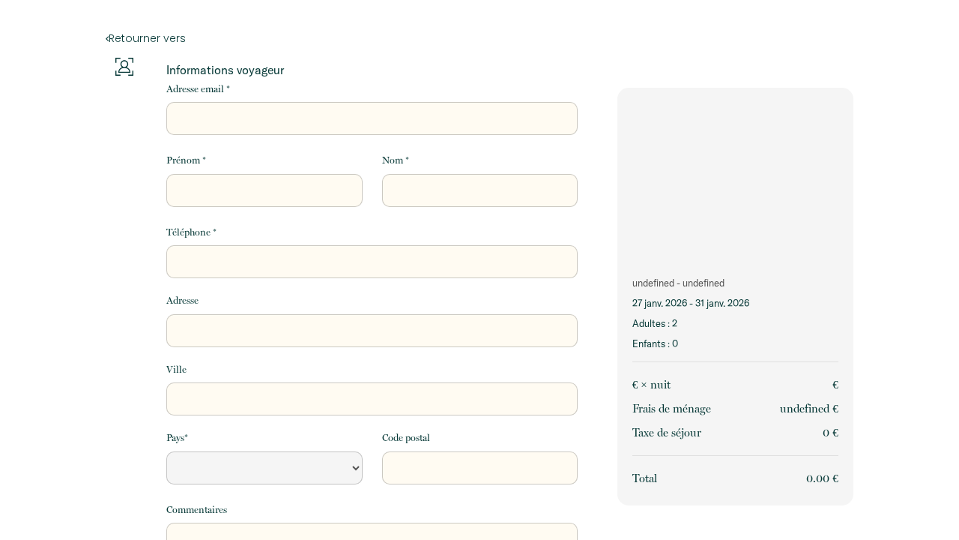
select select "Default select example"
